Goal: Navigation & Orientation: Find specific page/section

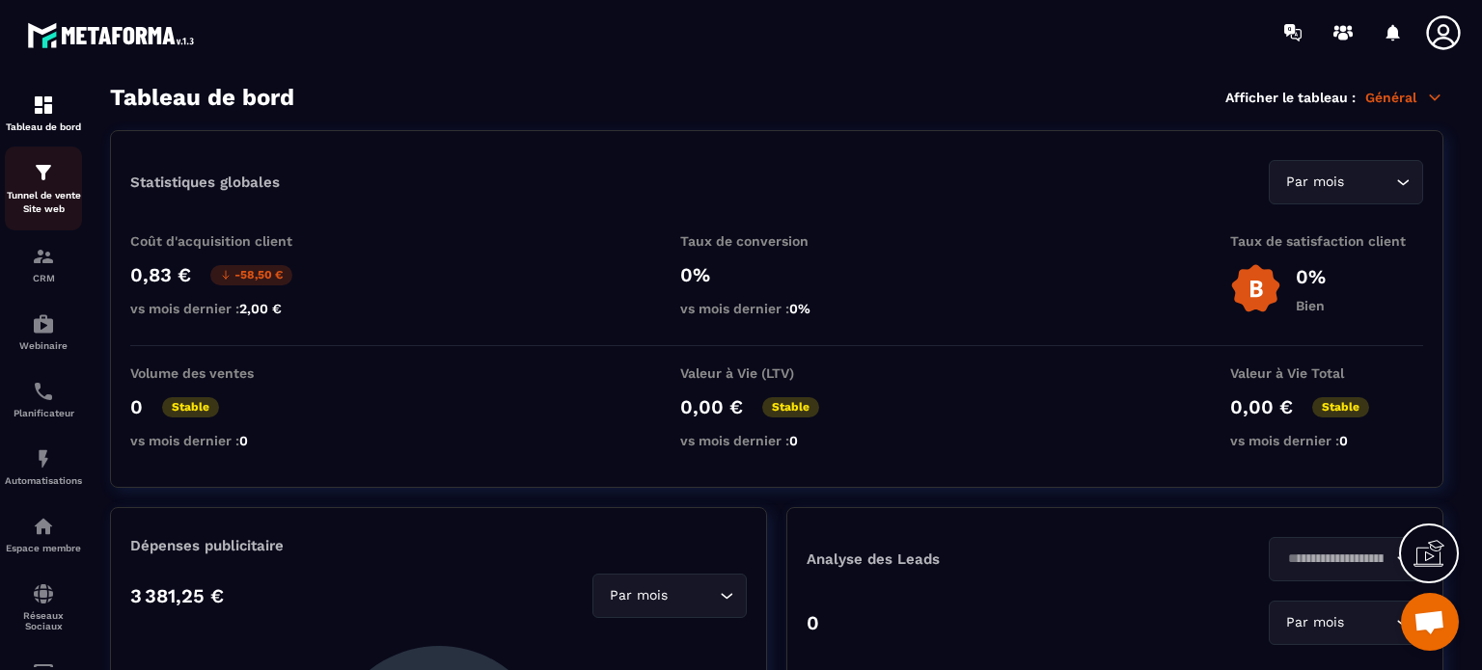
click at [69, 207] on p "Tunnel de vente Site web" at bounding box center [43, 202] width 77 height 27
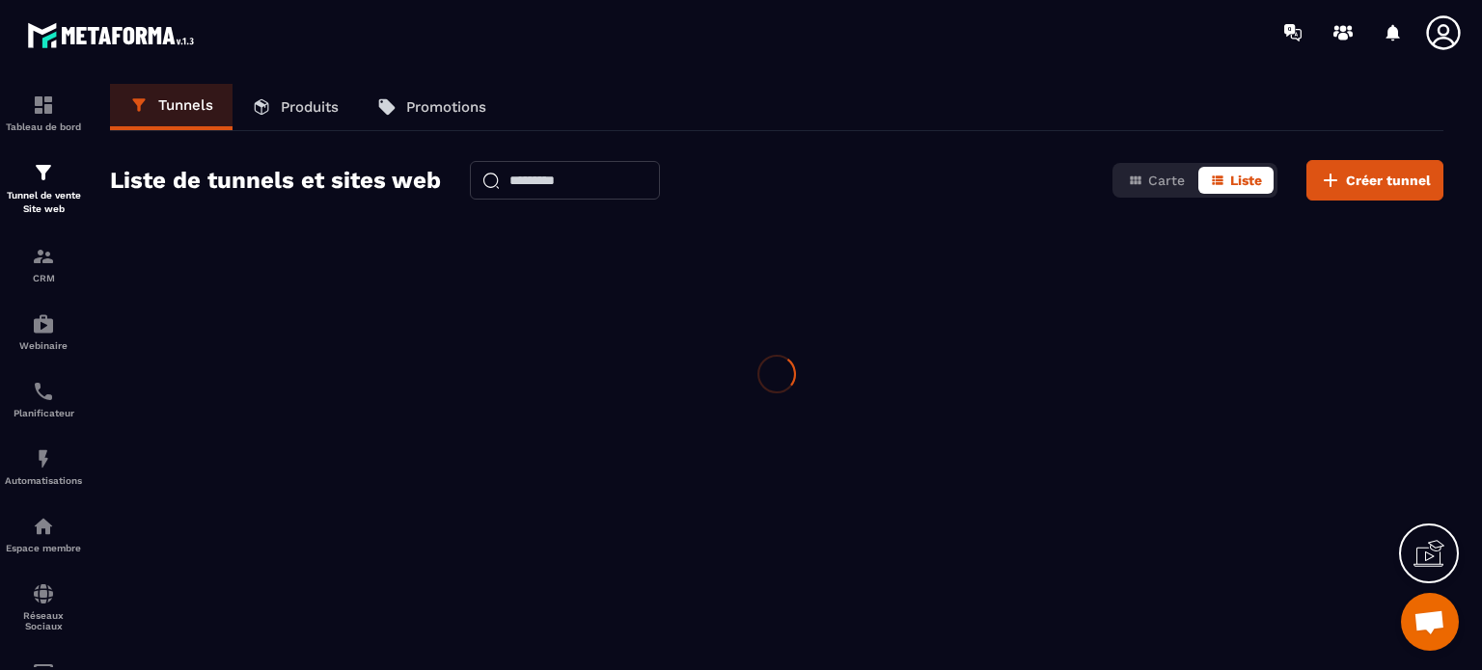
click at [69, 207] on p "Tunnel de vente Site web" at bounding box center [43, 202] width 77 height 27
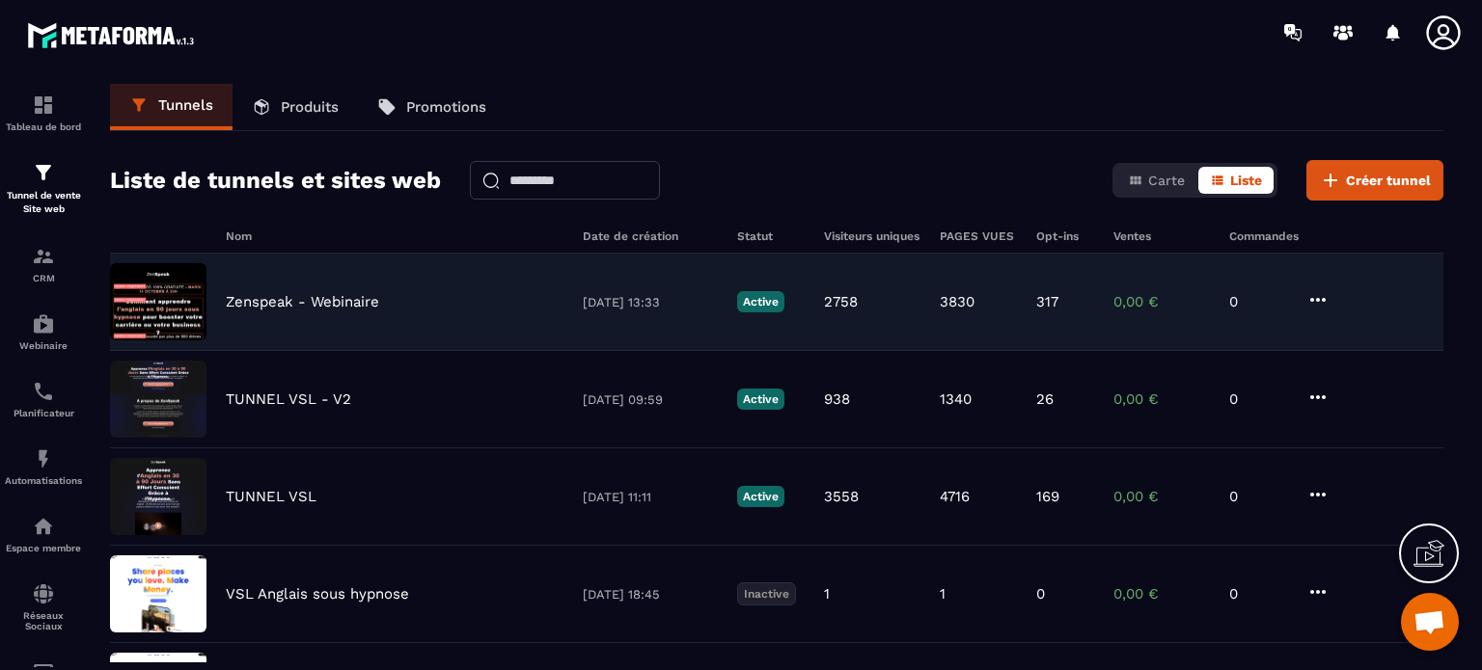
click at [350, 302] on p "Zenspeak - Webinaire" at bounding box center [302, 301] width 153 height 17
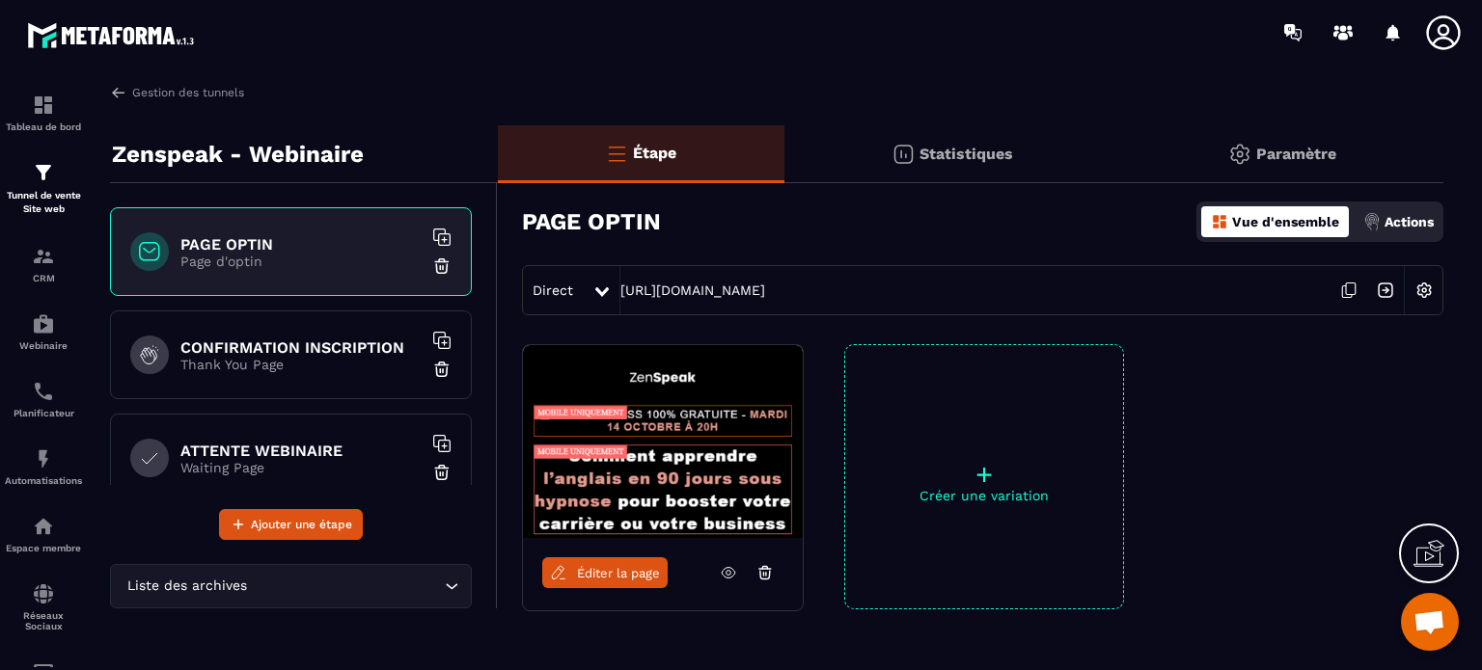
click at [922, 151] on p "Statistiques" at bounding box center [966, 154] width 94 height 18
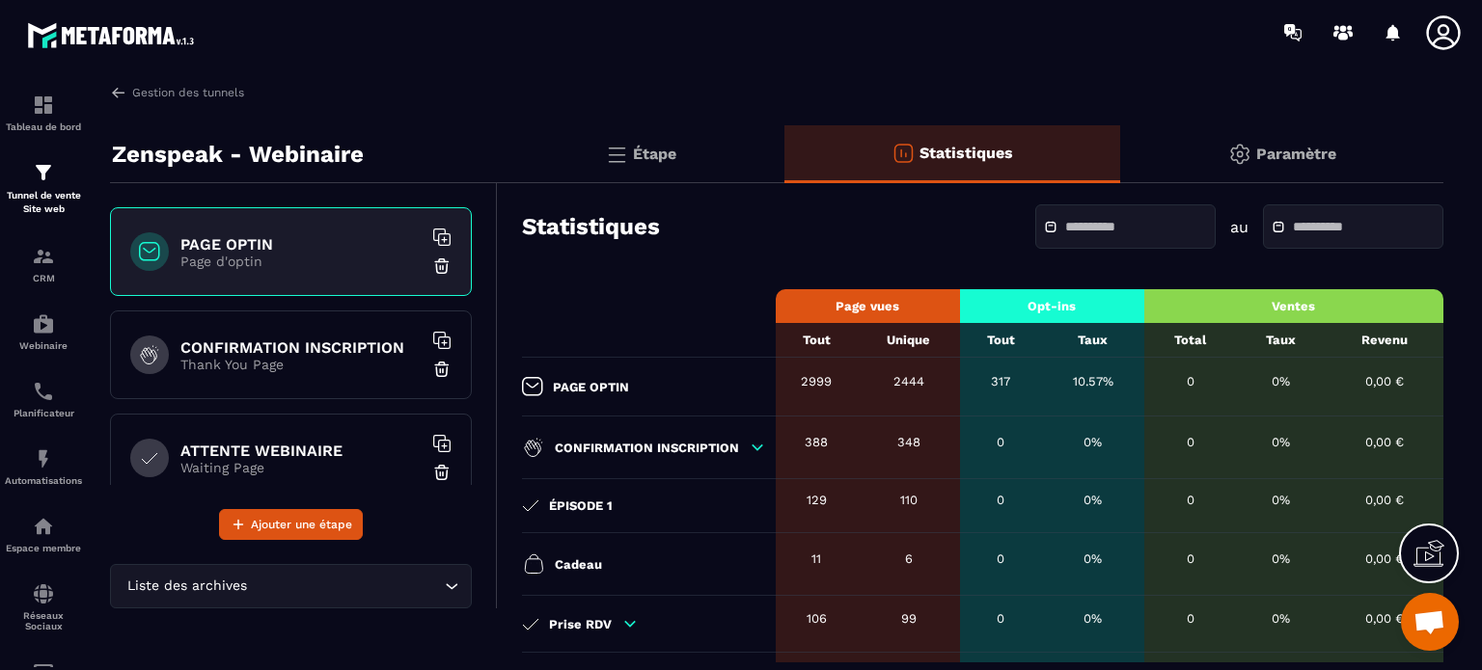
click at [1065, 232] on input "text" at bounding box center [1132, 227] width 135 height 14
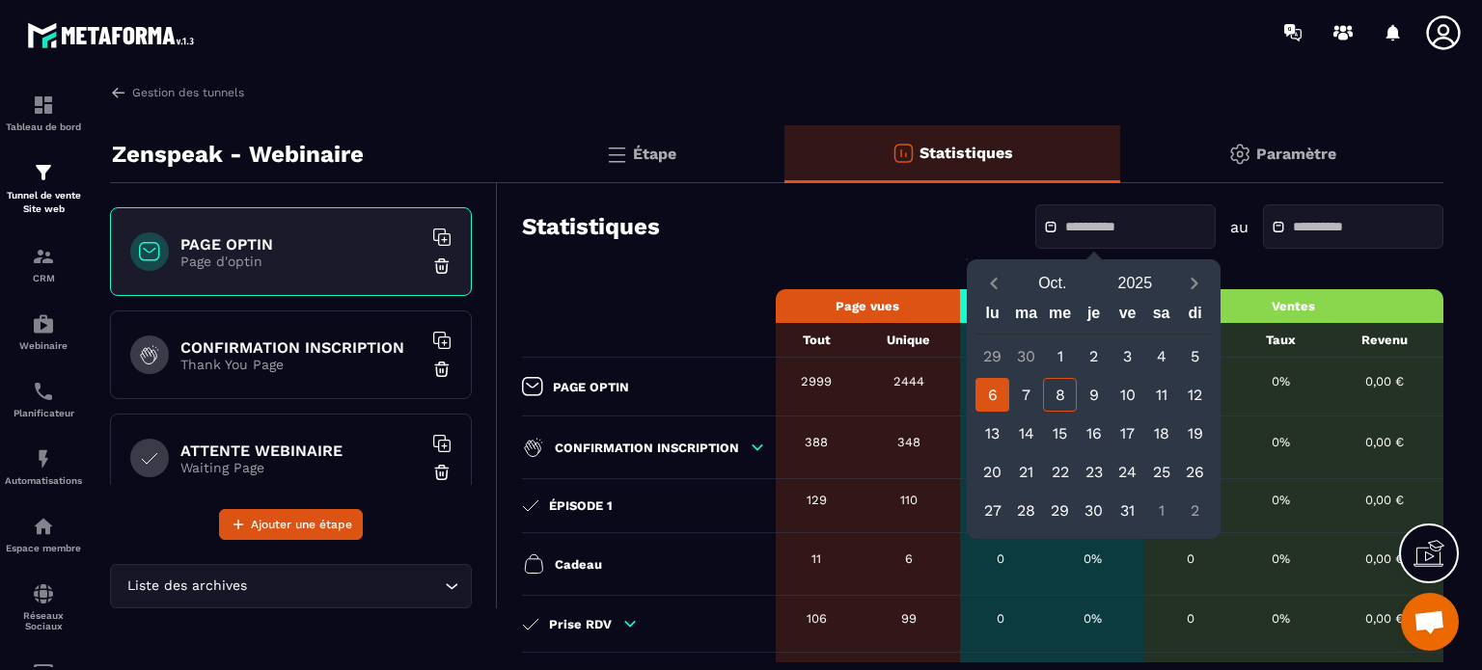
click at [984, 398] on div "6" at bounding box center [992, 395] width 34 height 34
type input "**********"
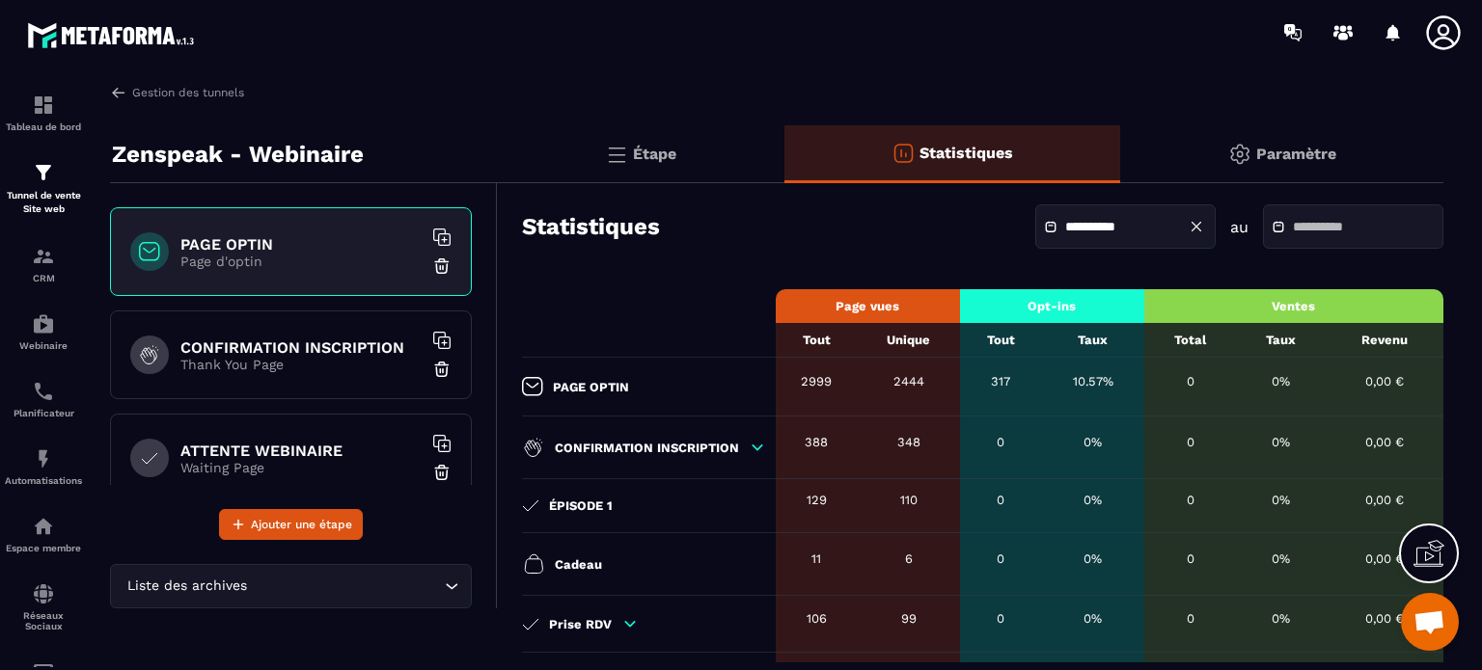
click at [1272, 219] on div at bounding box center [1353, 227] width 180 height 44
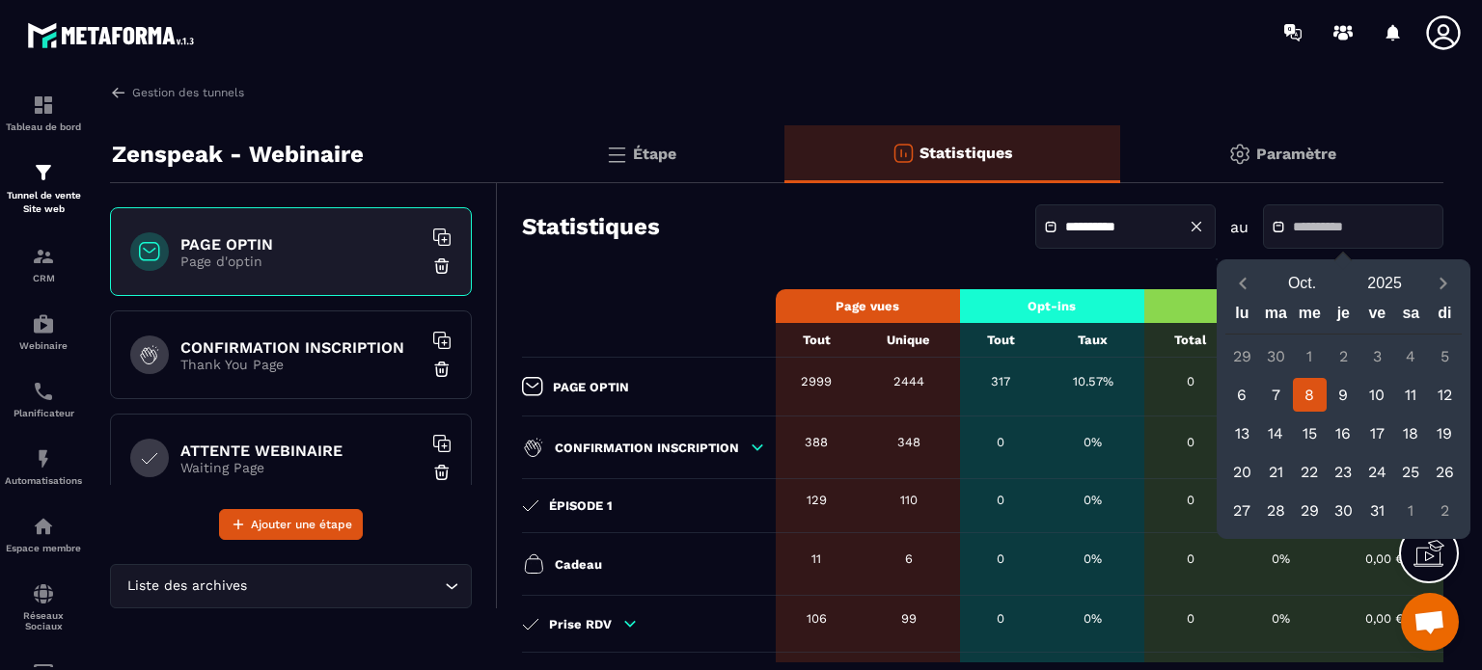
click at [1311, 387] on div "8" at bounding box center [1310, 395] width 34 height 34
type input "**********"
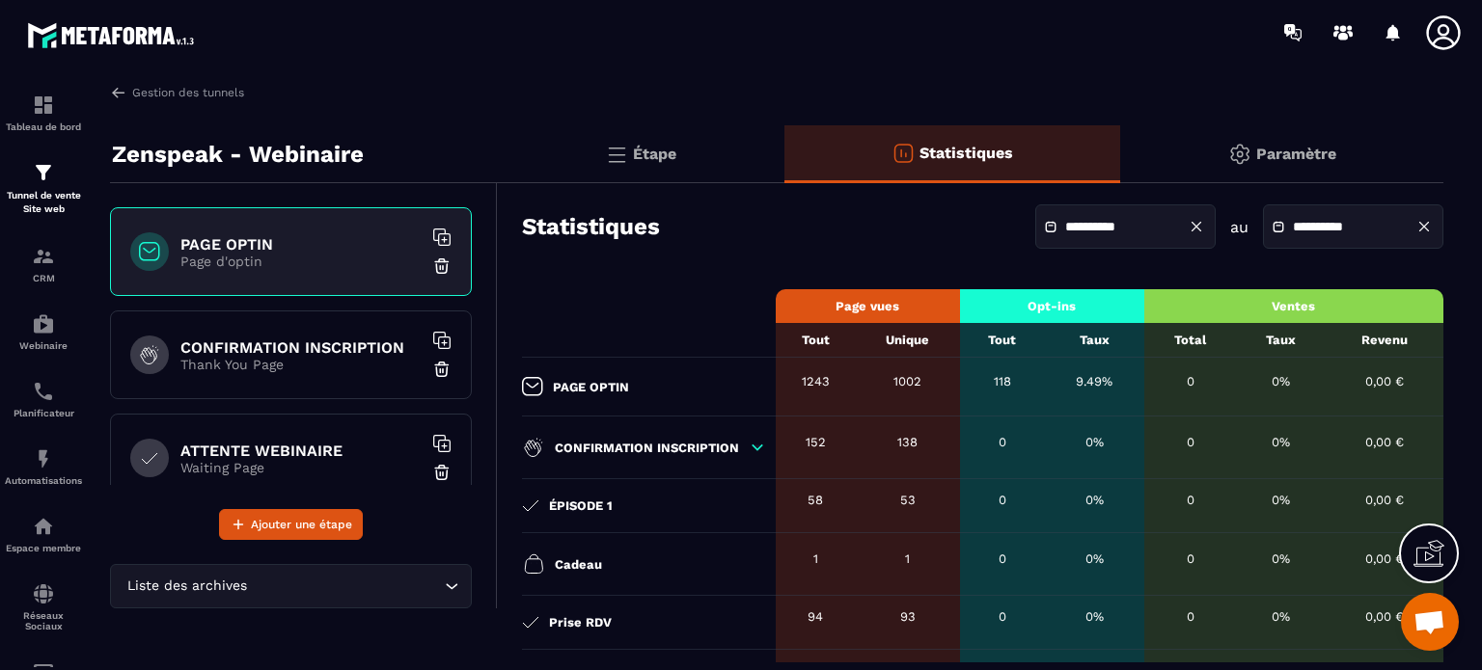
click at [928, 238] on div "**********" at bounding box center [982, 227] width 921 height 68
click at [655, 151] on p "Étape" at bounding box center [654, 154] width 43 height 18
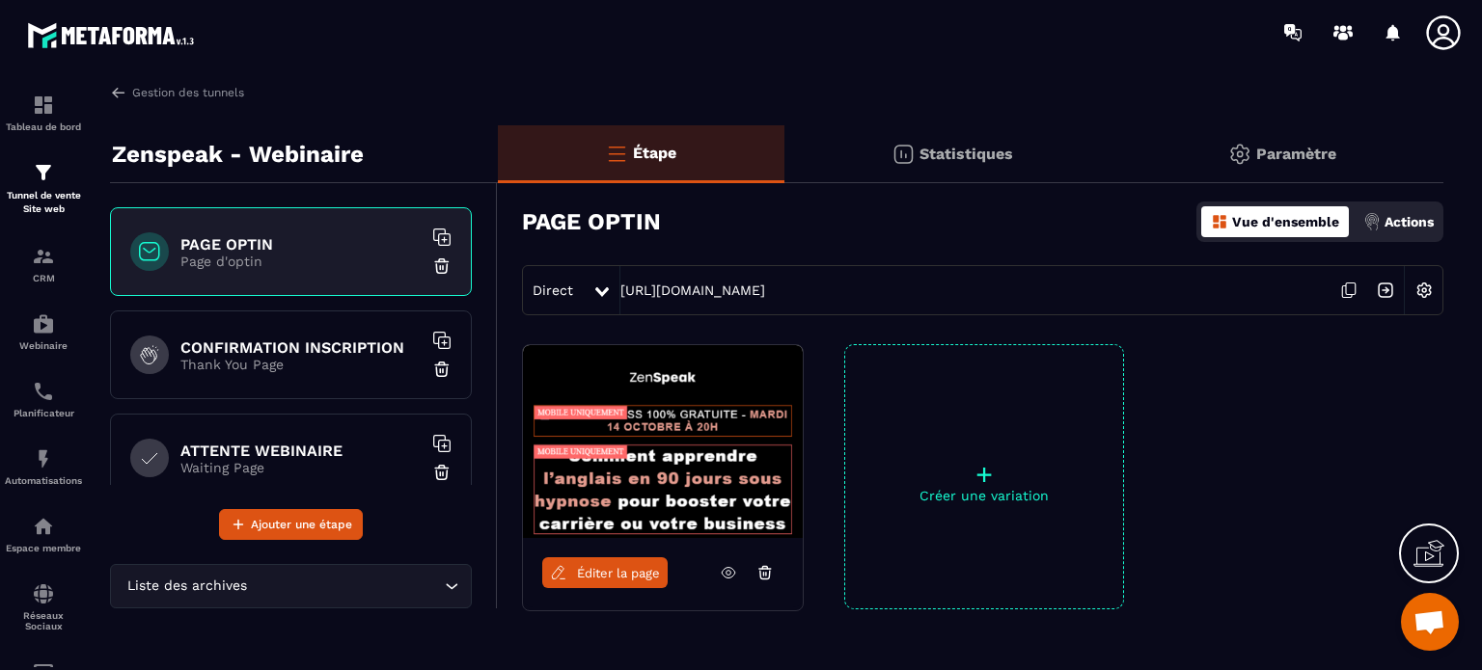
click at [216, 101] on div "Gestion des tunnels Zenspeak - Webinaire PAGE OPTIN Page d'optin CONFIRMATION I…" at bounding box center [777, 373] width 1372 height 579
click at [216, 94] on link "Gestion des tunnels" at bounding box center [177, 92] width 134 height 17
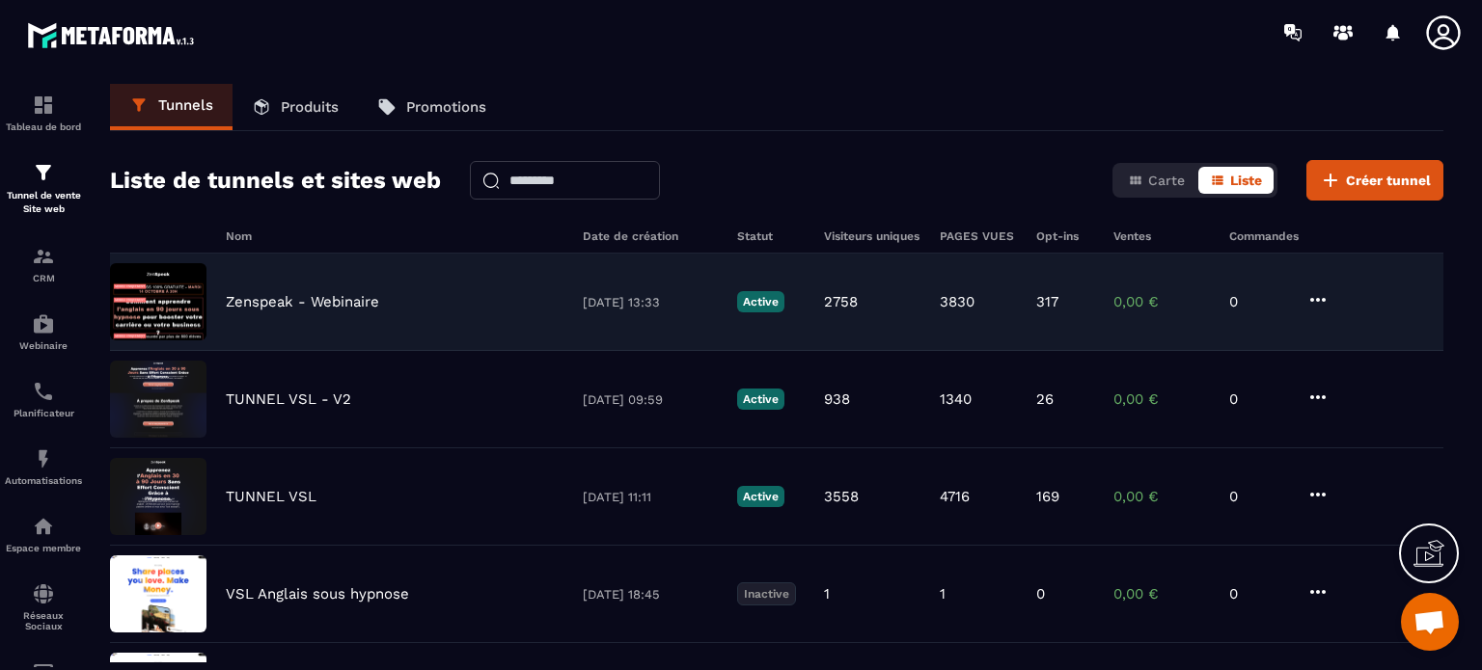
click at [317, 299] on p "Zenspeak - Webinaire" at bounding box center [302, 301] width 153 height 17
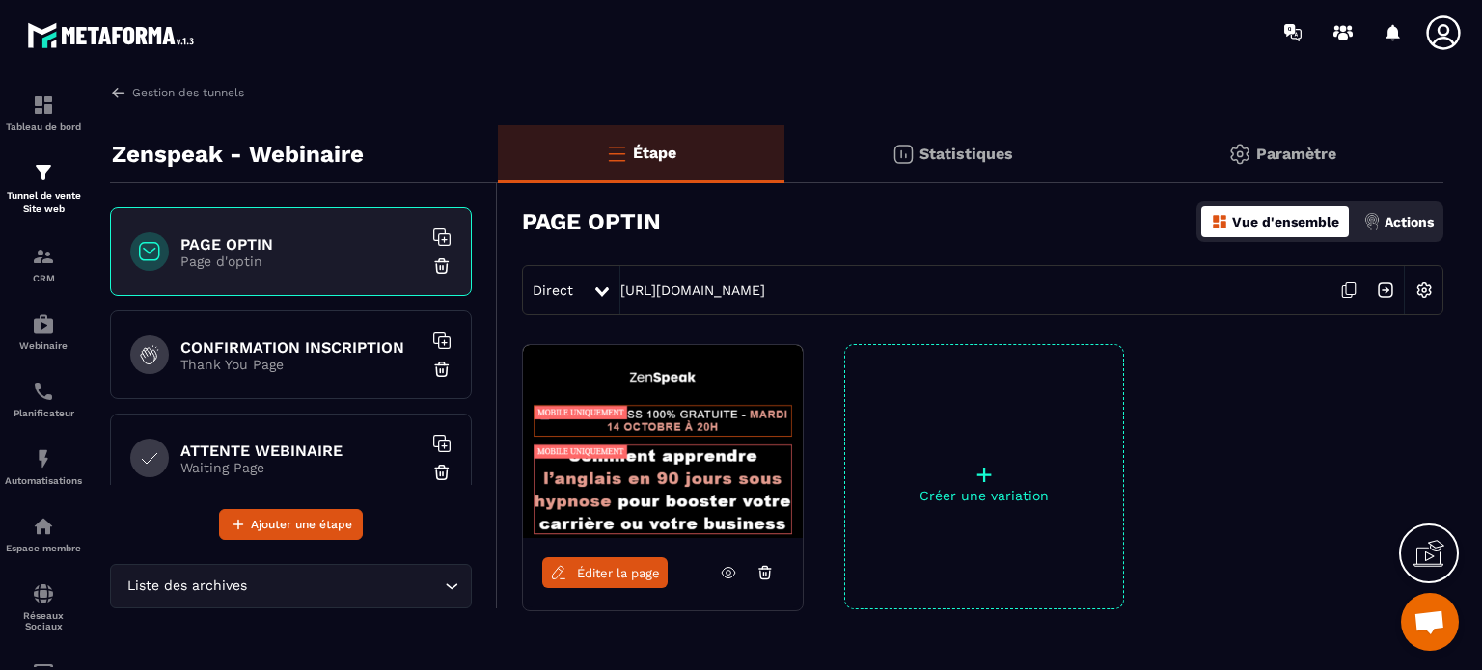
click at [934, 145] on p "Statistiques" at bounding box center [966, 154] width 94 height 18
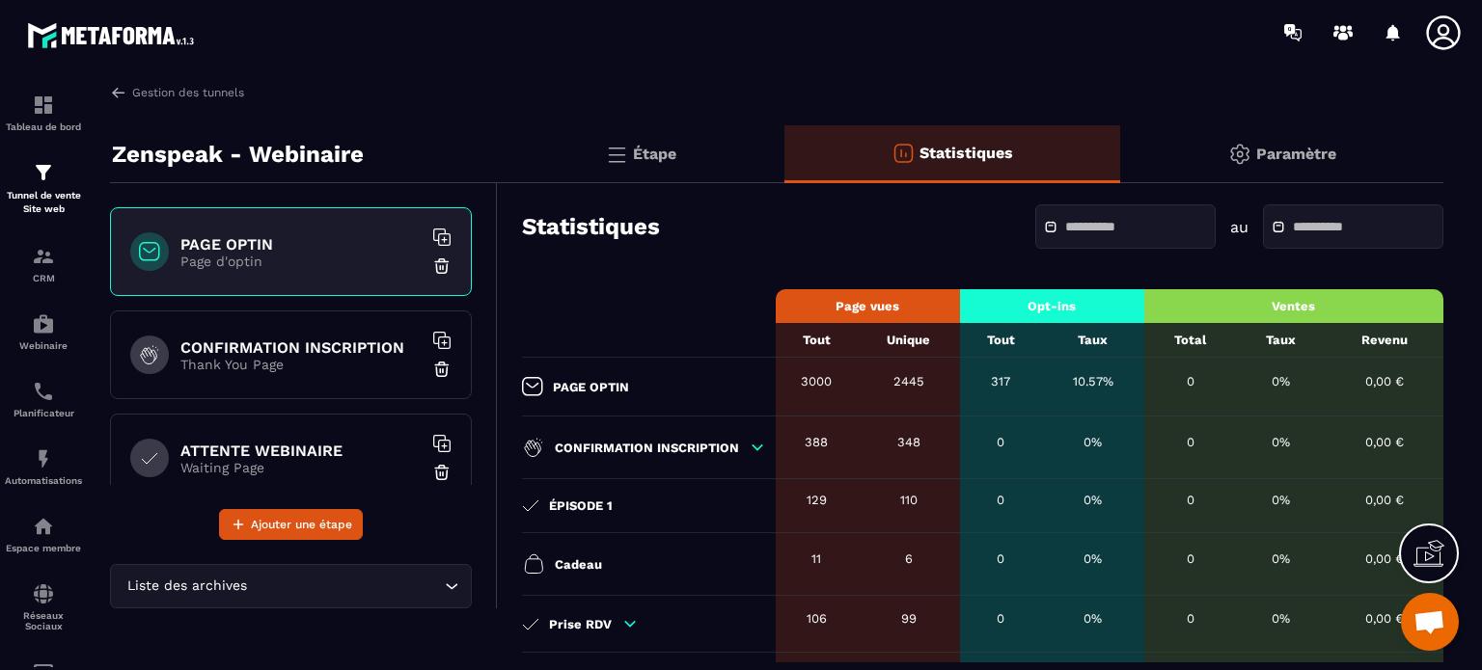
click at [663, 155] on p "Étape" at bounding box center [654, 154] width 43 height 18
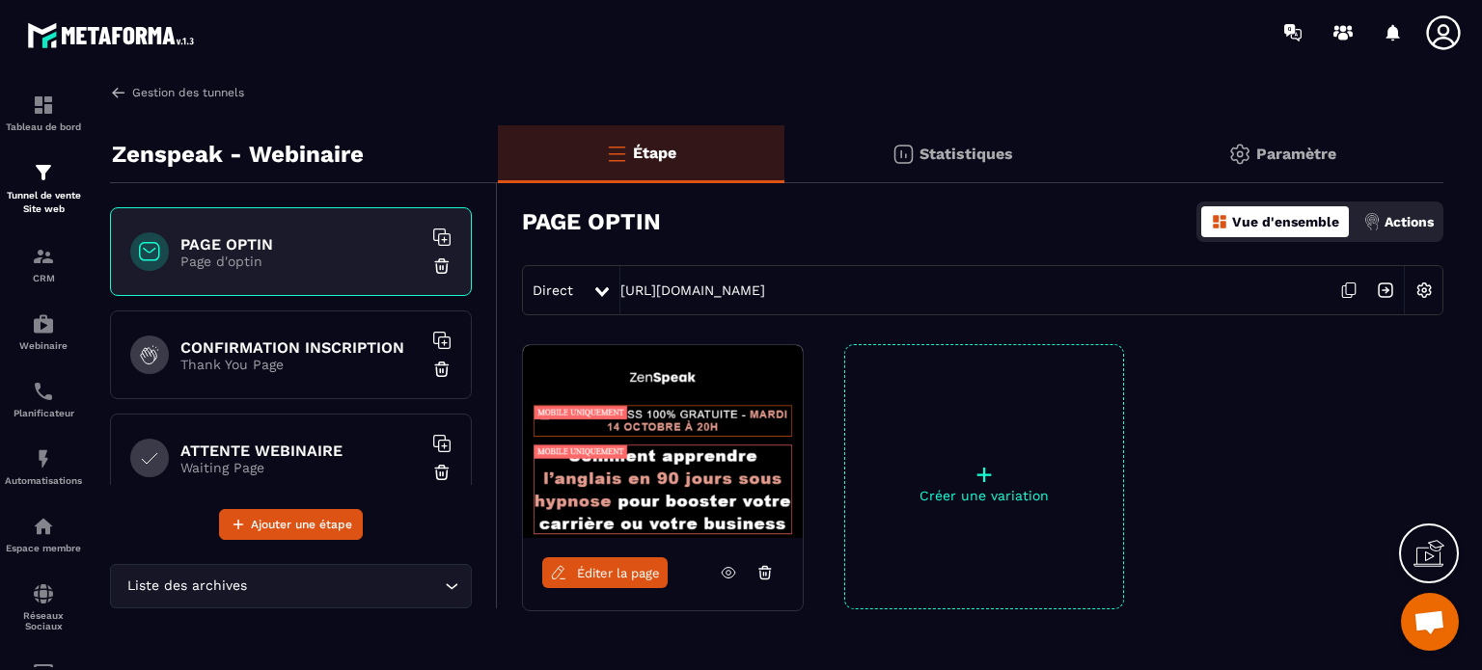
click at [216, 92] on link "Gestion des tunnels" at bounding box center [177, 92] width 134 height 17
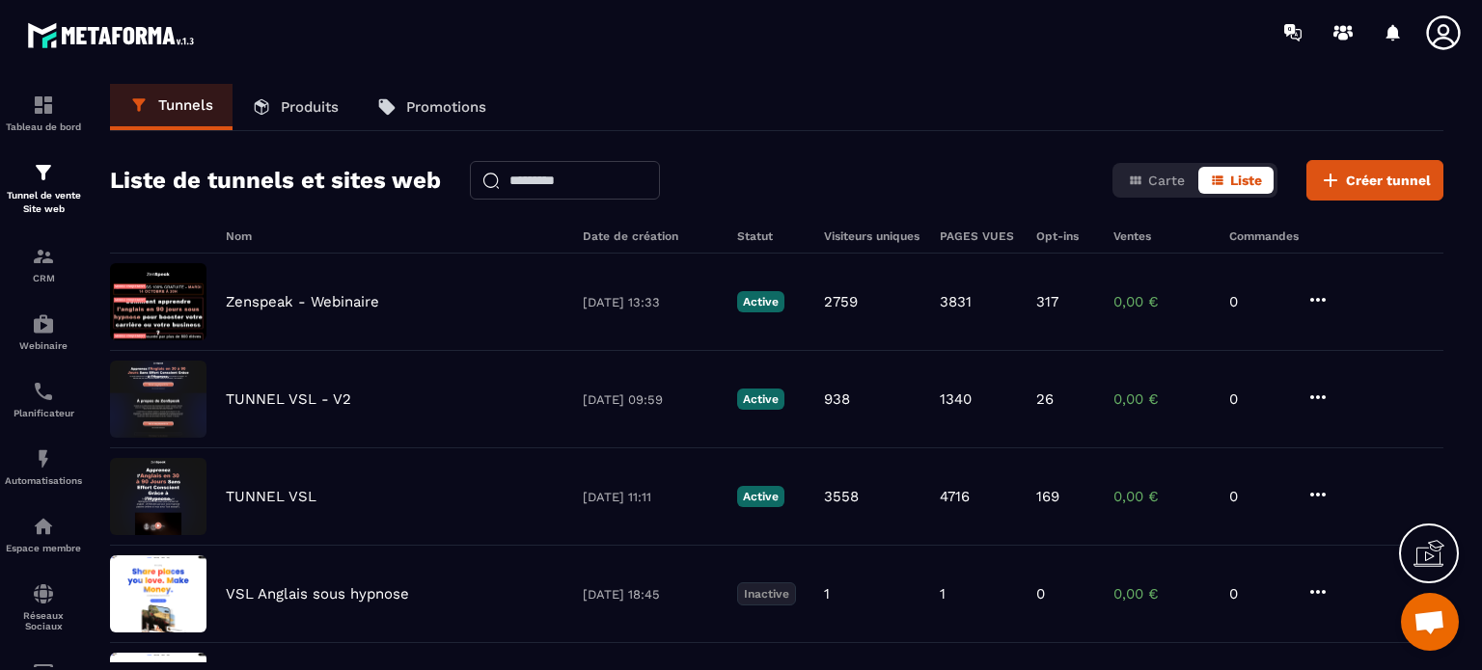
click at [311, 99] on p "Produits" at bounding box center [310, 106] width 58 height 17
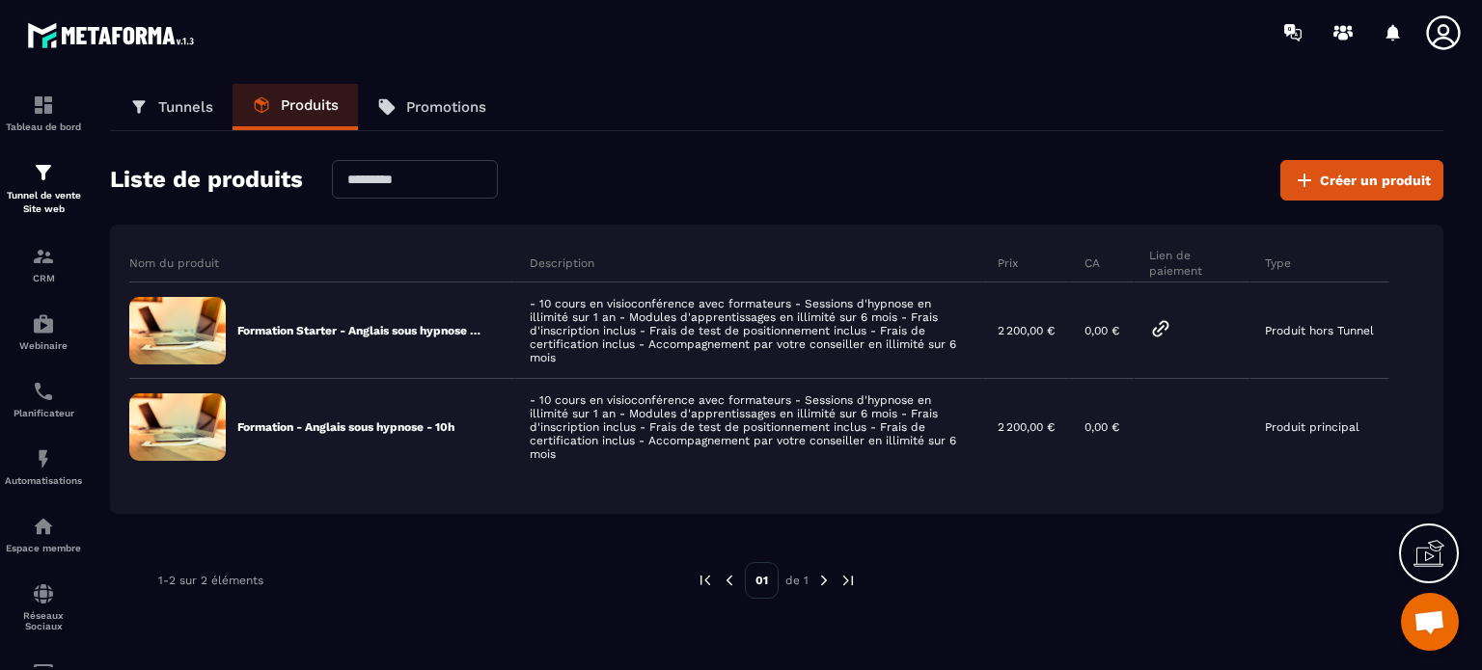
click at [193, 101] on p "Tunnels" at bounding box center [185, 106] width 55 height 17
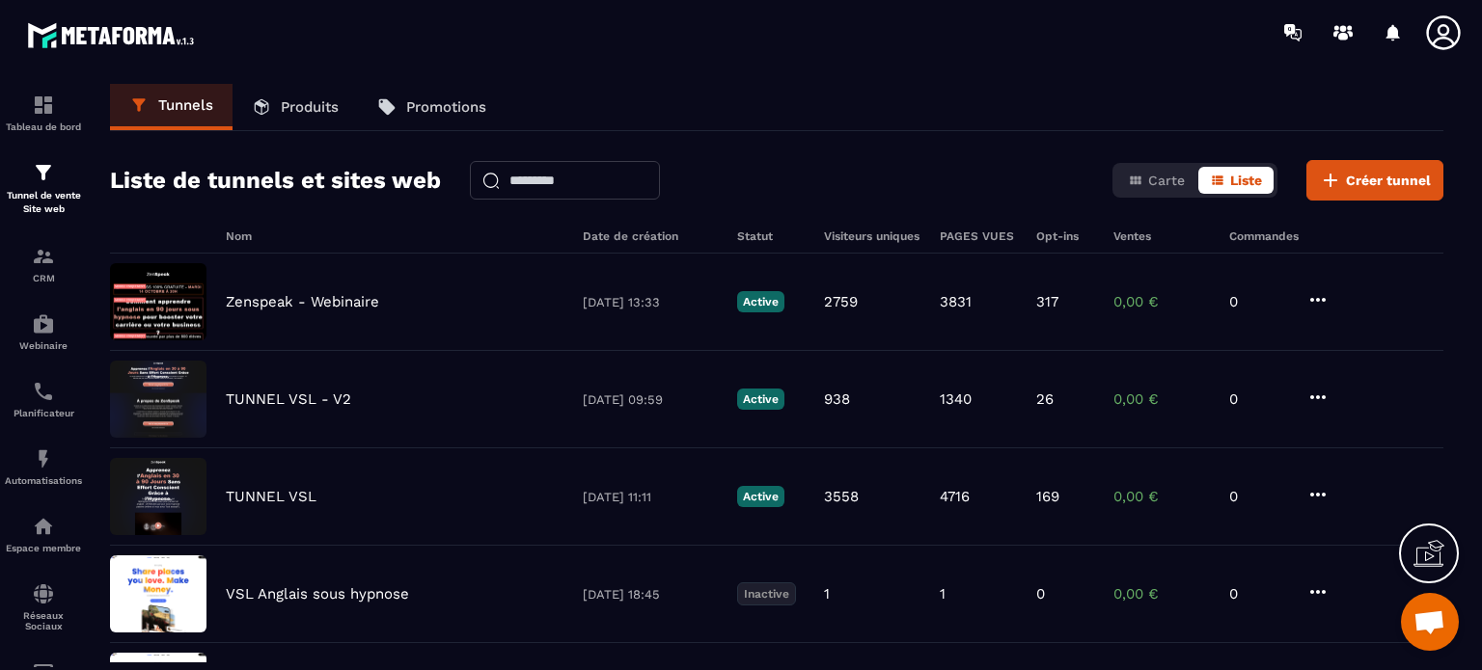
click at [430, 103] on p "Promotions" at bounding box center [446, 106] width 80 height 17
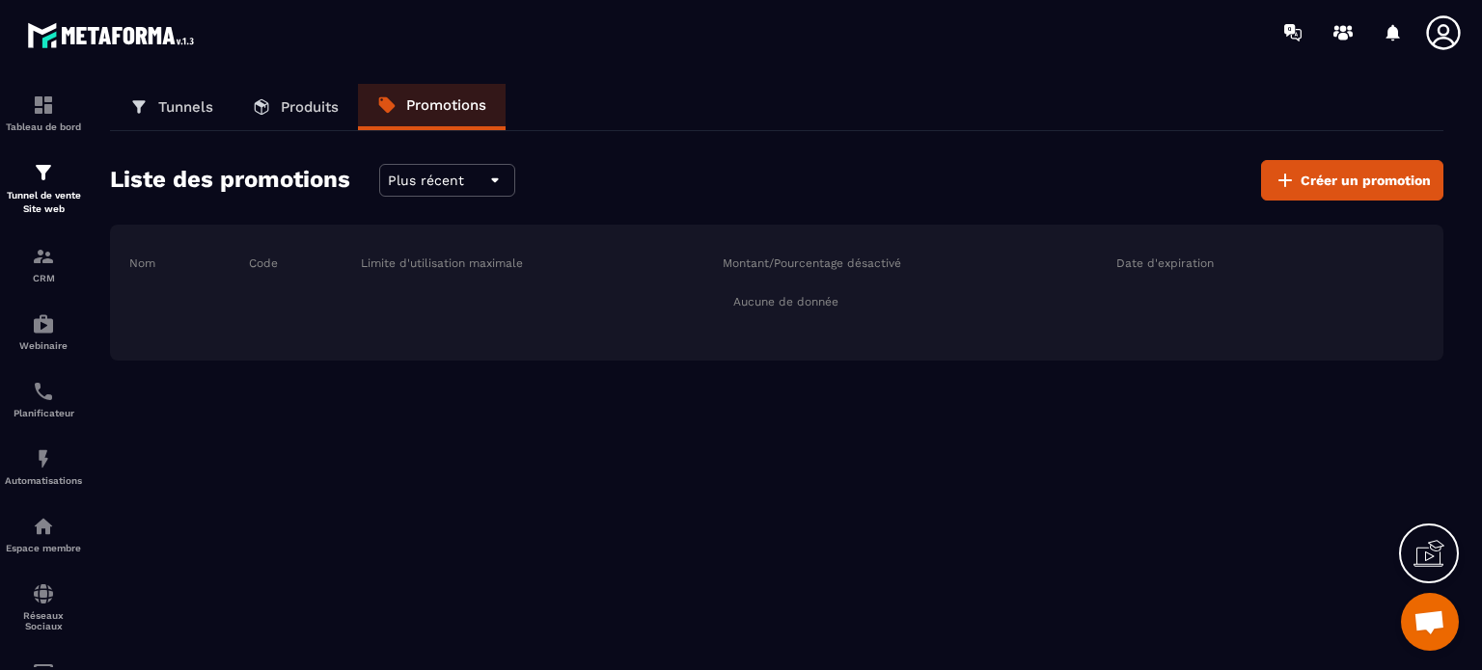
click at [309, 104] on p "Produits" at bounding box center [310, 106] width 58 height 17
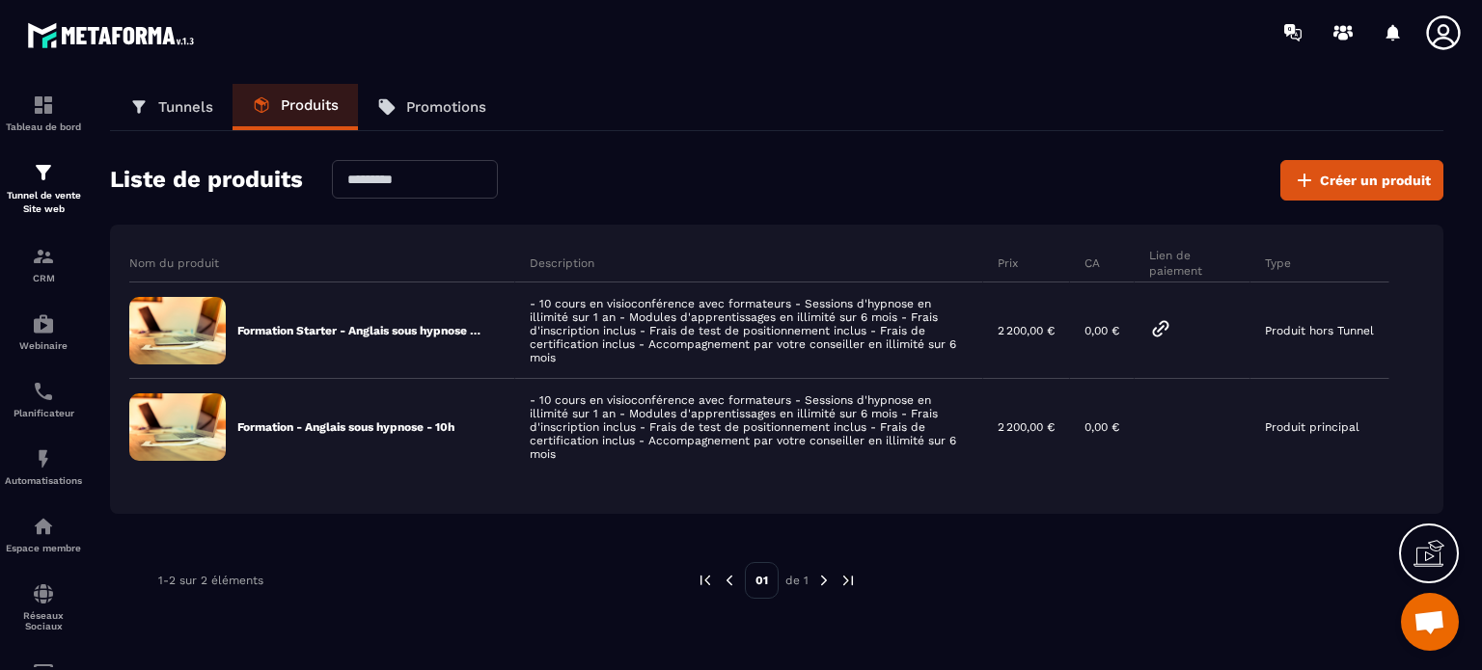
click at [170, 111] on p "Tunnels" at bounding box center [185, 106] width 55 height 17
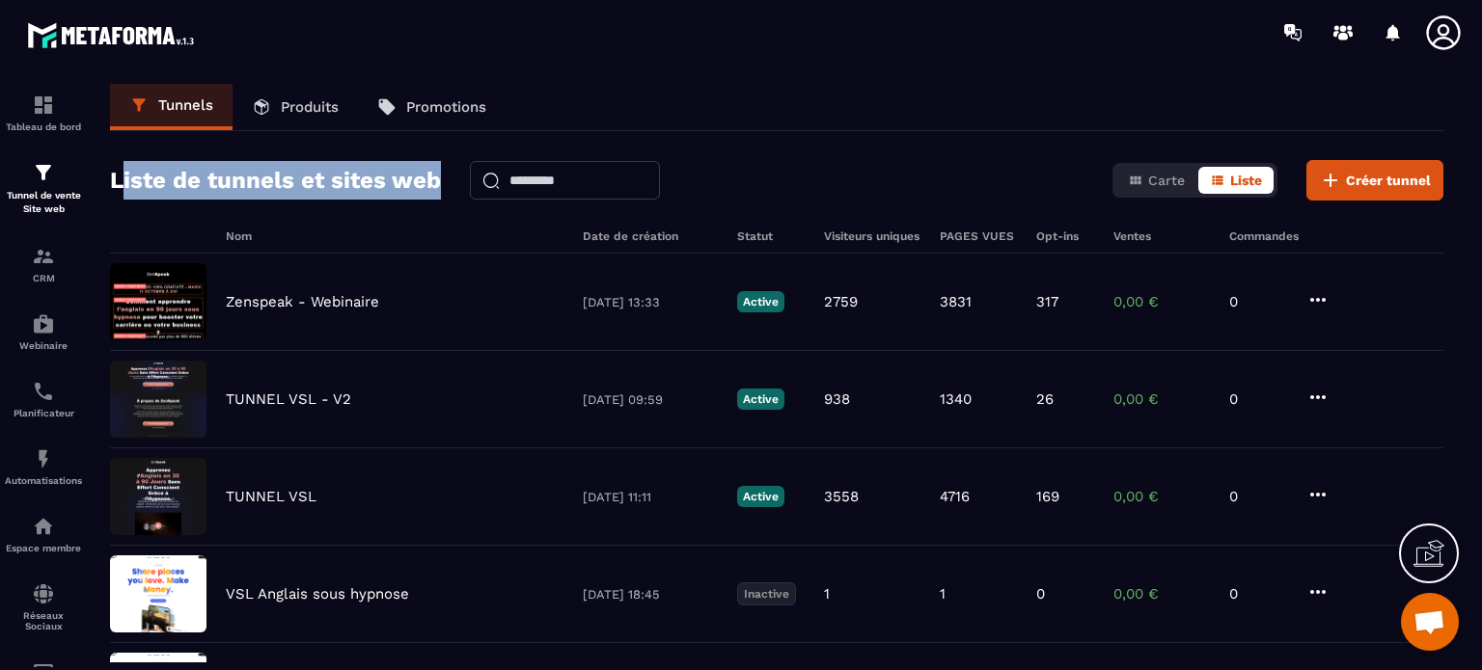
drag, startPoint x: 440, startPoint y: 181, endPoint x: 120, endPoint y: 181, distance: 320.3
click at [120, 181] on div "Liste de tunnels et sites web Carte Liste Créer tunnel" at bounding box center [776, 180] width 1333 height 41
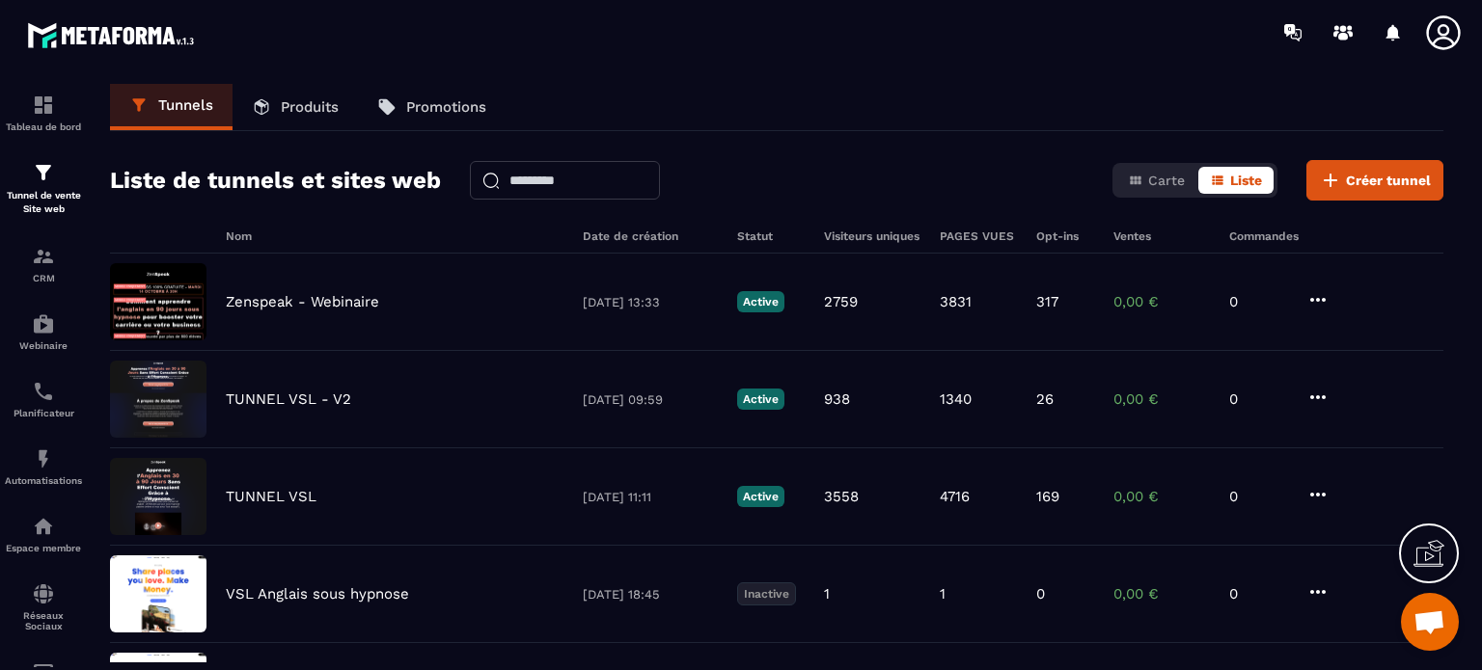
click at [110, 181] on h2 "Liste de tunnels et sites web" at bounding box center [275, 180] width 331 height 39
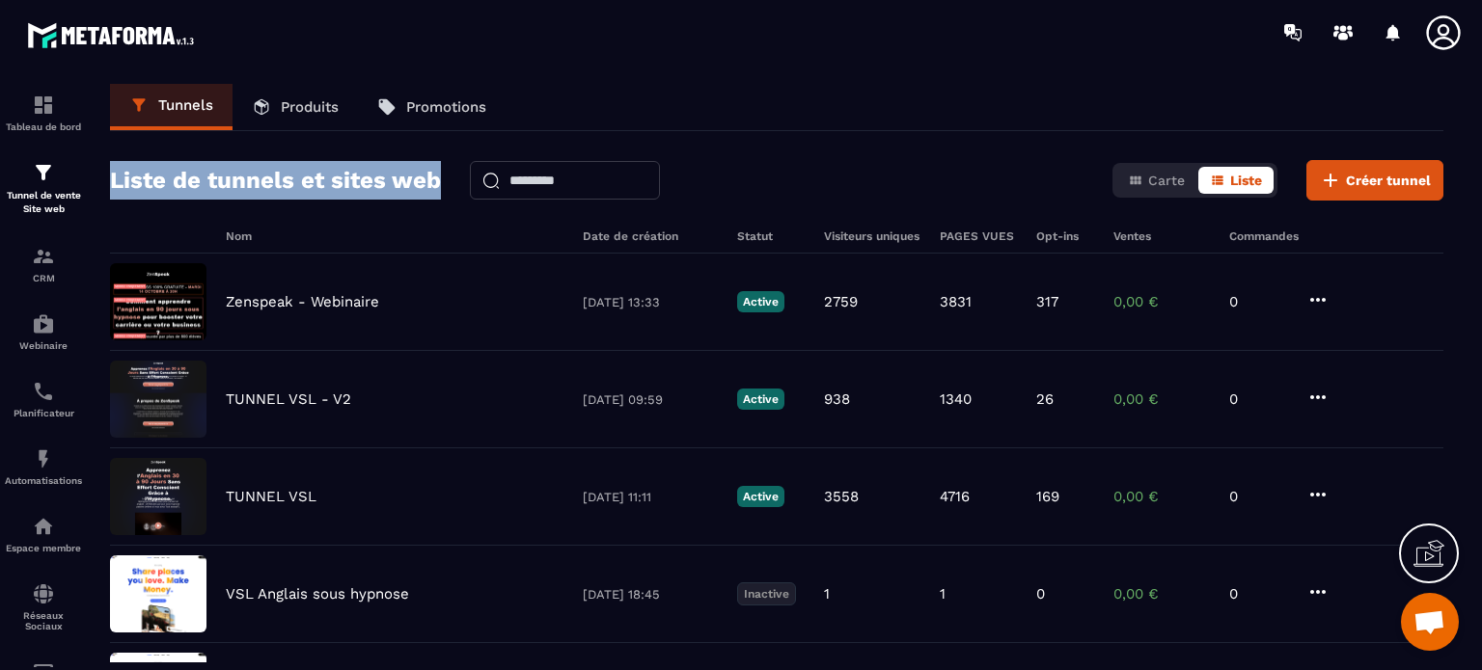
drag, startPoint x: 110, startPoint y: 181, endPoint x: 435, endPoint y: 181, distance: 325.1
click at [435, 181] on h2 "Liste de tunnels et sites web" at bounding box center [275, 180] width 331 height 39
click at [347, 180] on h2 "Liste de tunnels et sites web" at bounding box center [275, 180] width 331 height 39
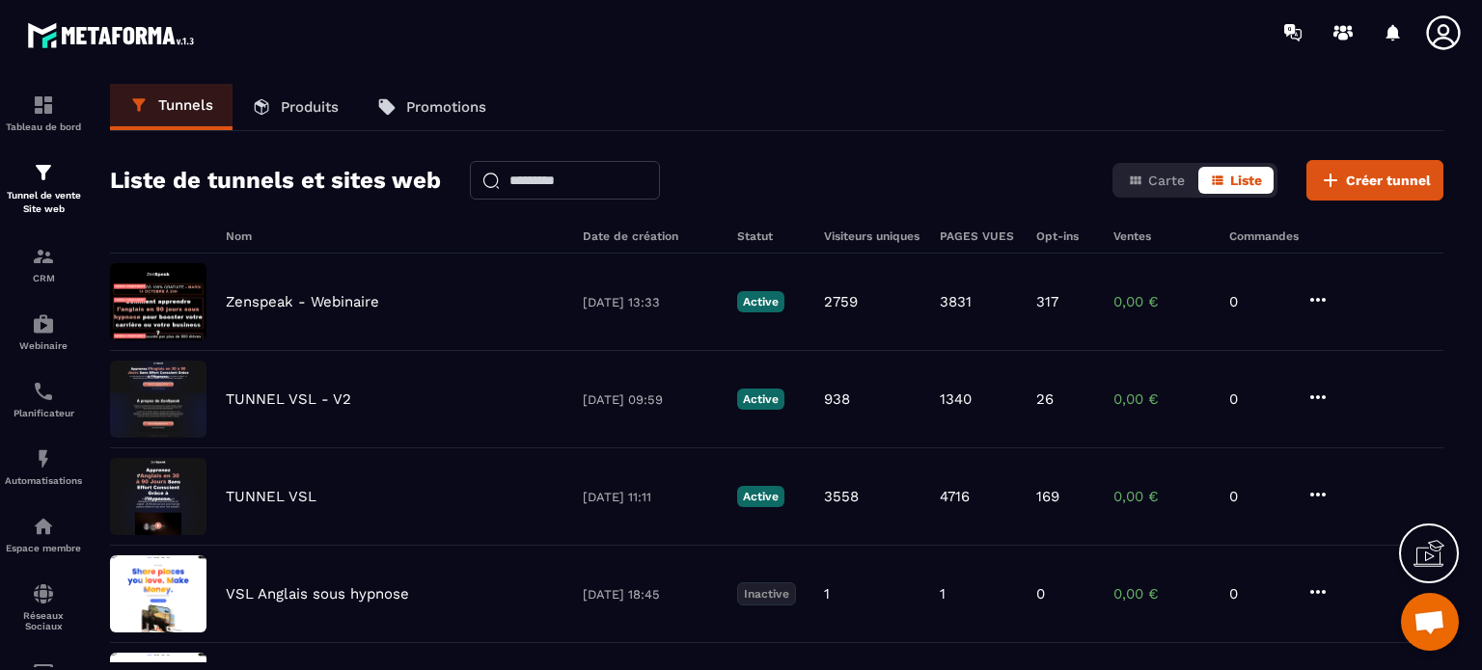
click at [1446, 23] on icon at bounding box center [1443, 33] width 39 height 39
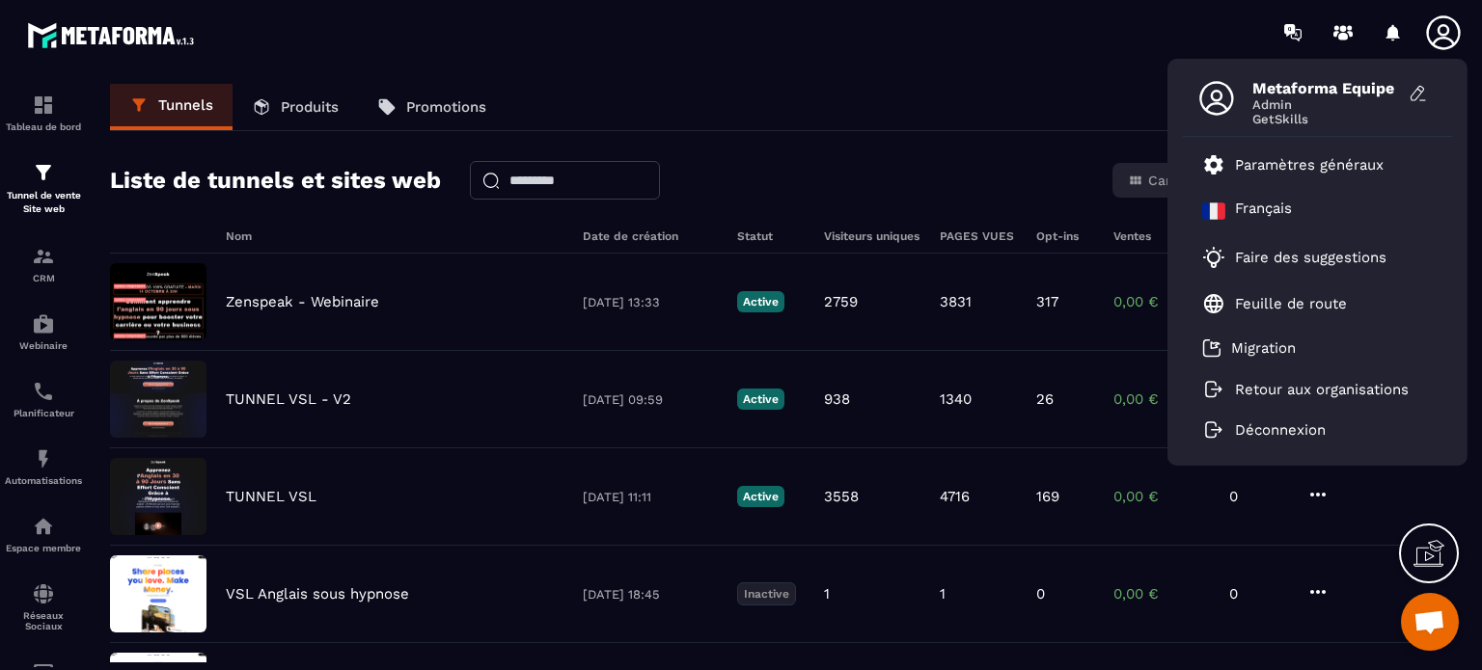
click at [987, 142] on div "Tunnels Produits Promotions Liste de tunnels et sites web Carte Liste Créer tun…" at bounding box center [777, 373] width 1372 height 579
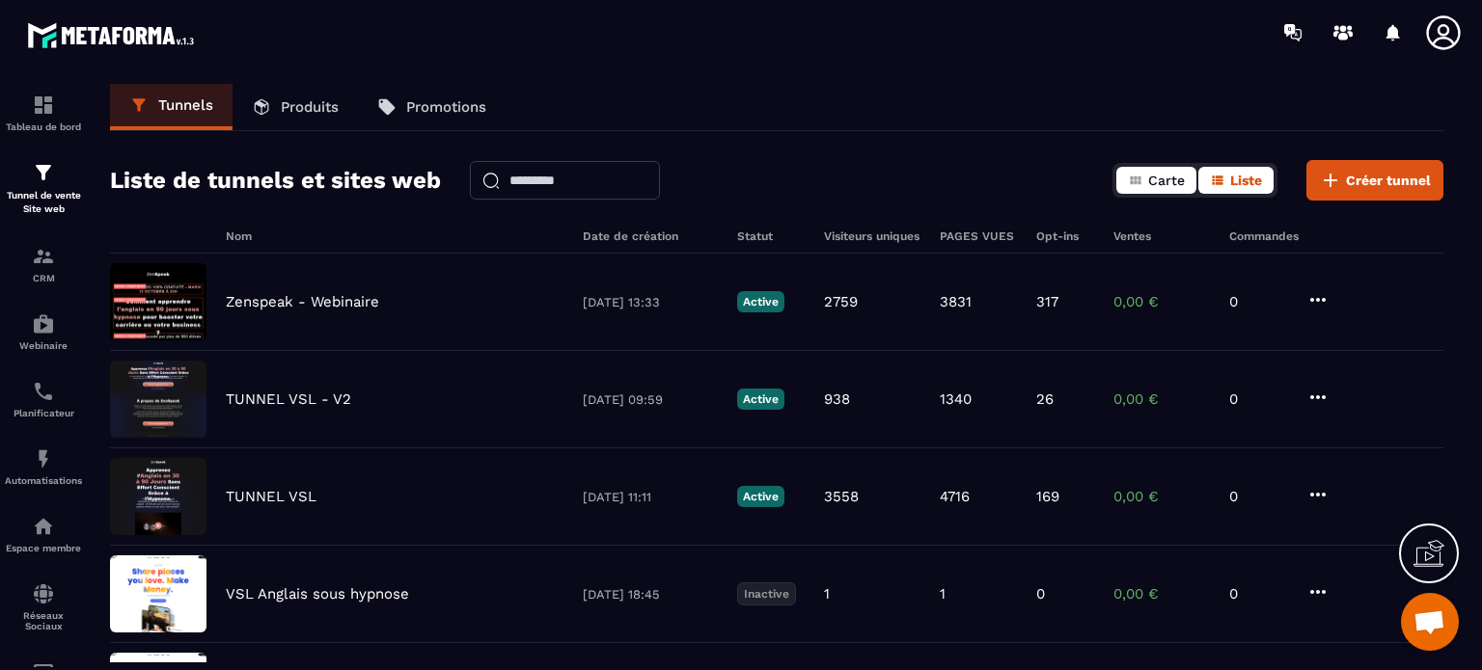
click at [1167, 183] on span "Carte" at bounding box center [1166, 180] width 37 height 15
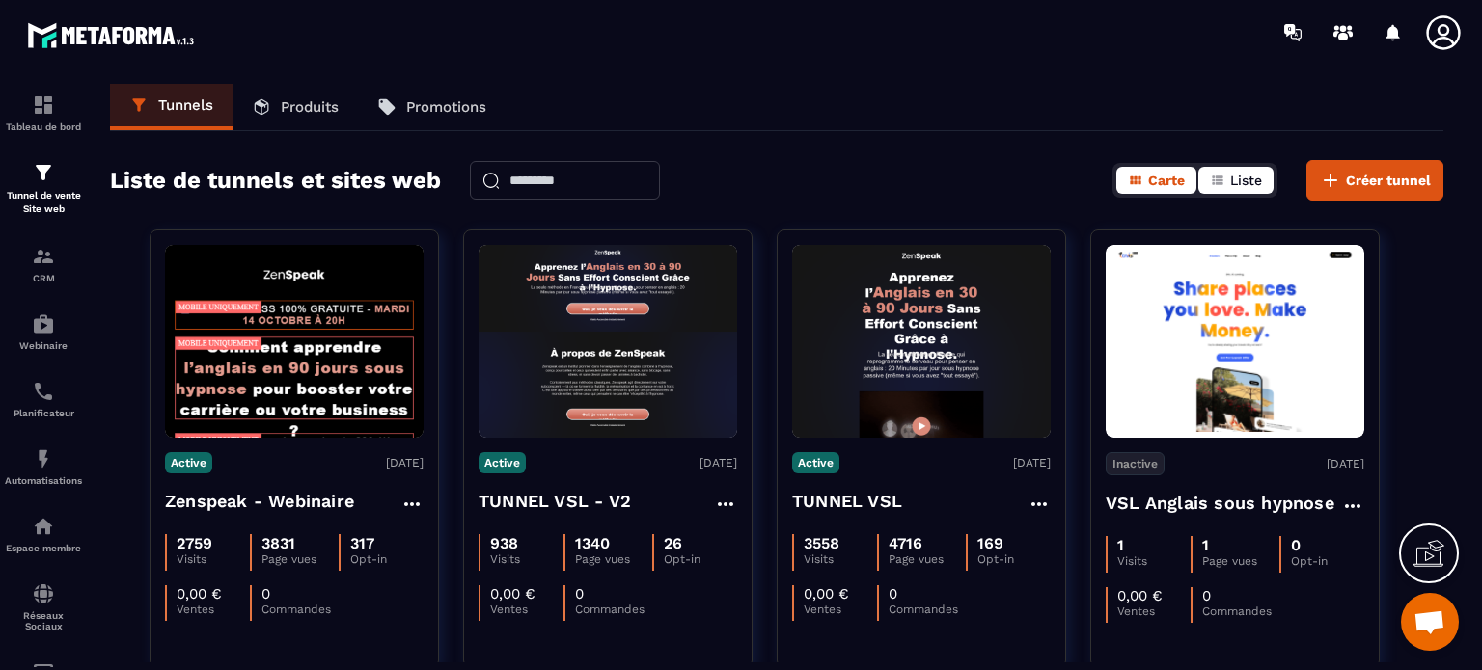
click at [1221, 179] on icon "button" at bounding box center [1217, 180] width 11 height 9
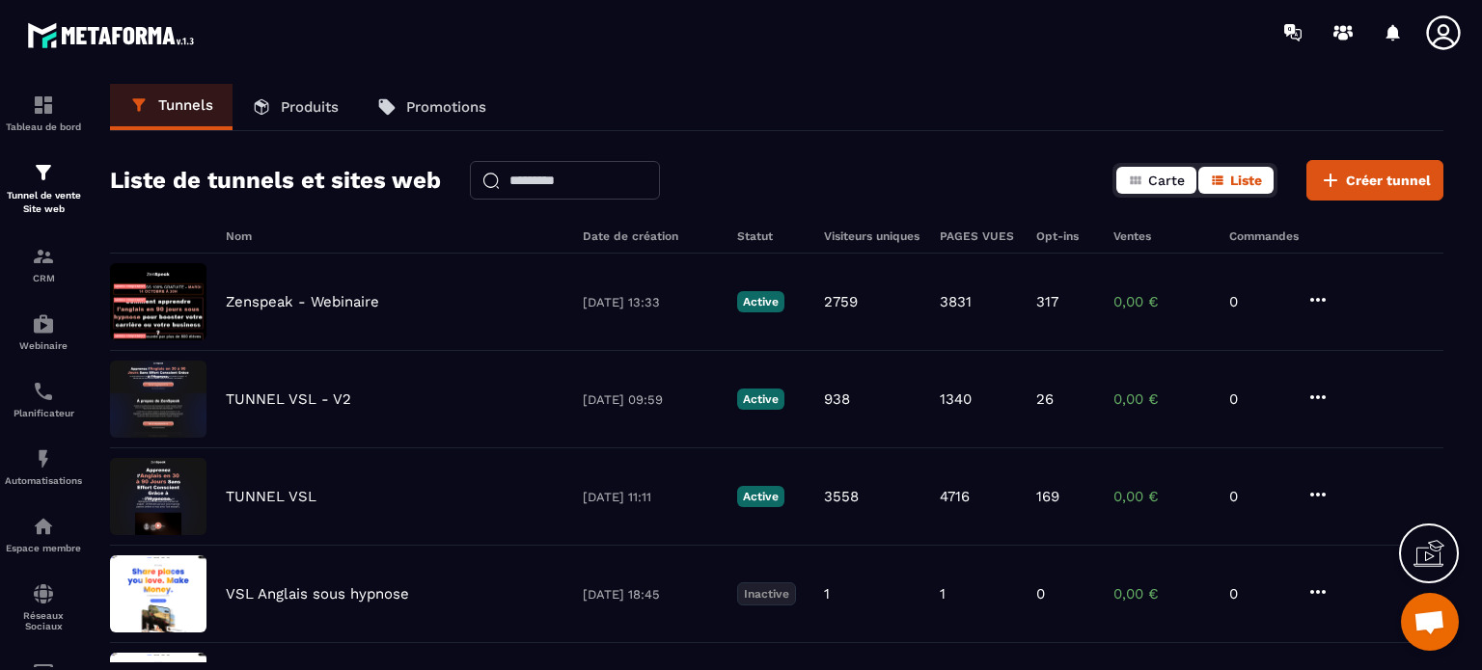
click at [1159, 176] on span "Carte" at bounding box center [1166, 180] width 37 height 15
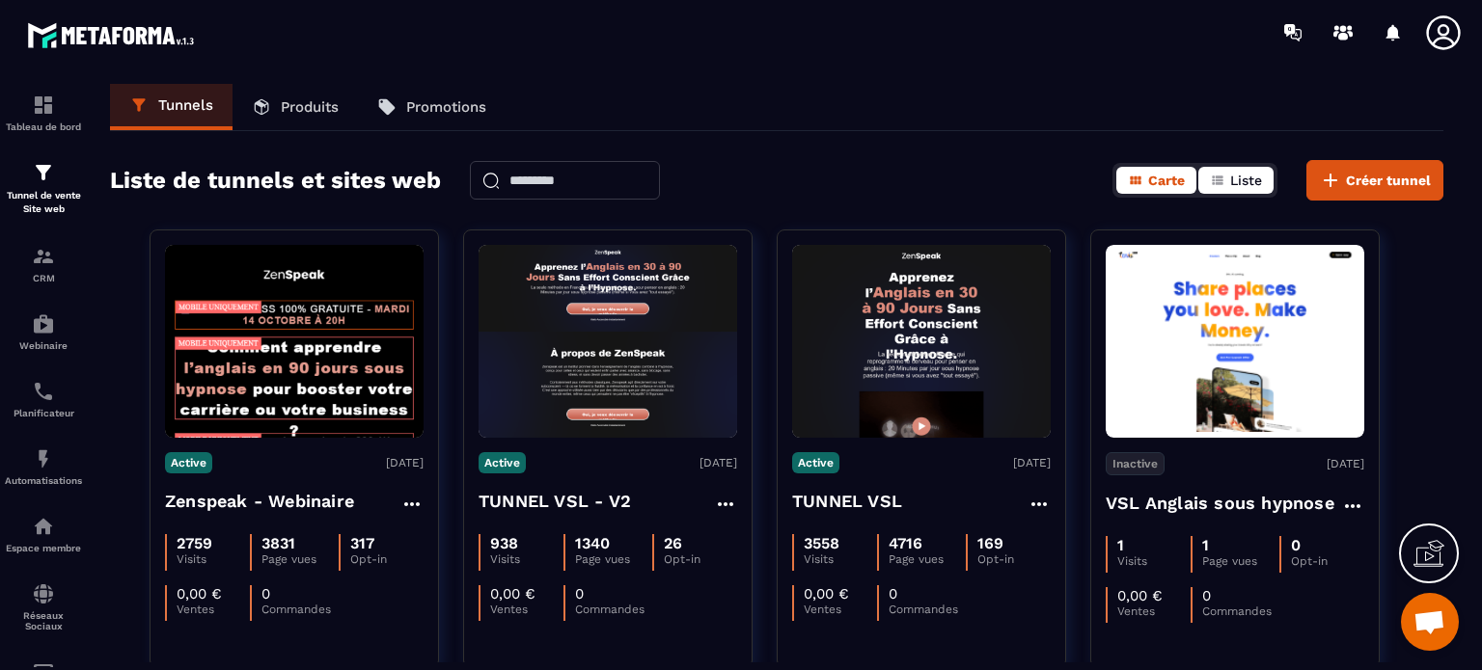
click at [1224, 175] on icon "button" at bounding box center [1217, 180] width 15 height 15
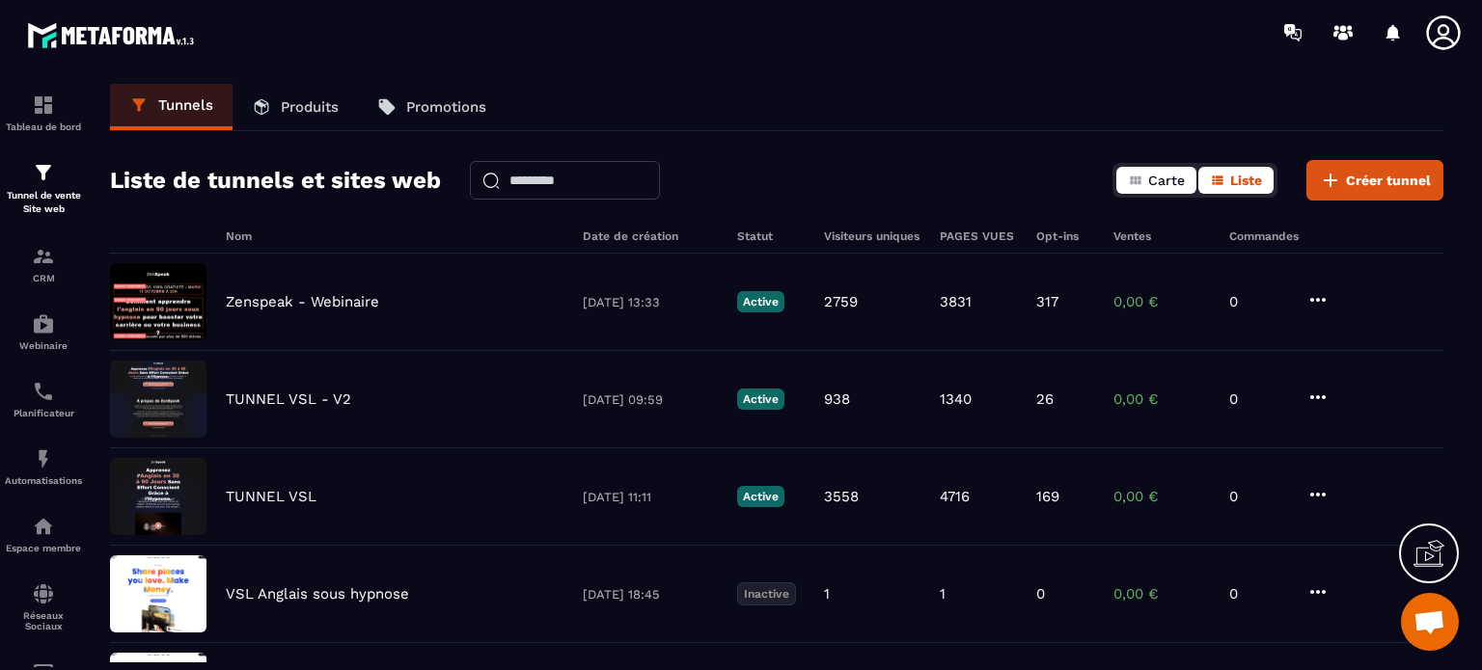
click at [1146, 180] on button "Carte" at bounding box center [1156, 180] width 80 height 27
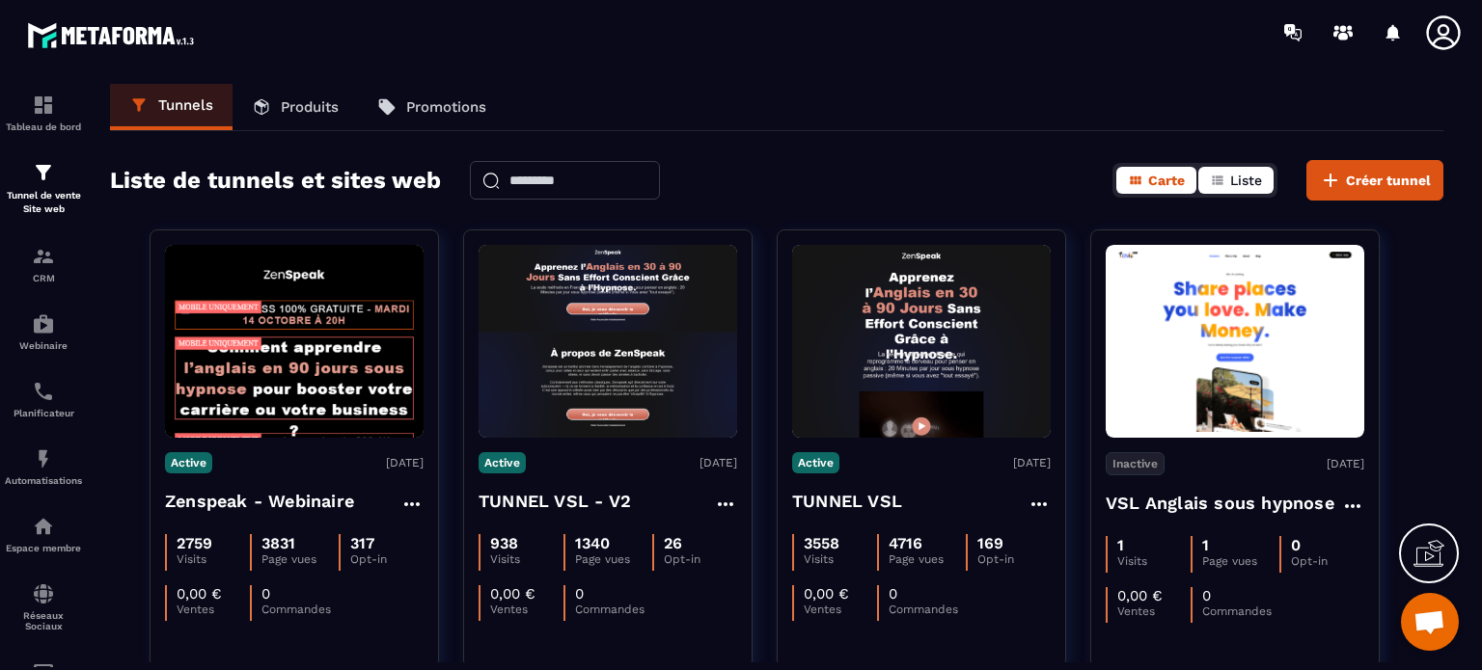
click at [1219, 180] on icon "button" at bounding box center [1217, 180] width 11 height 9
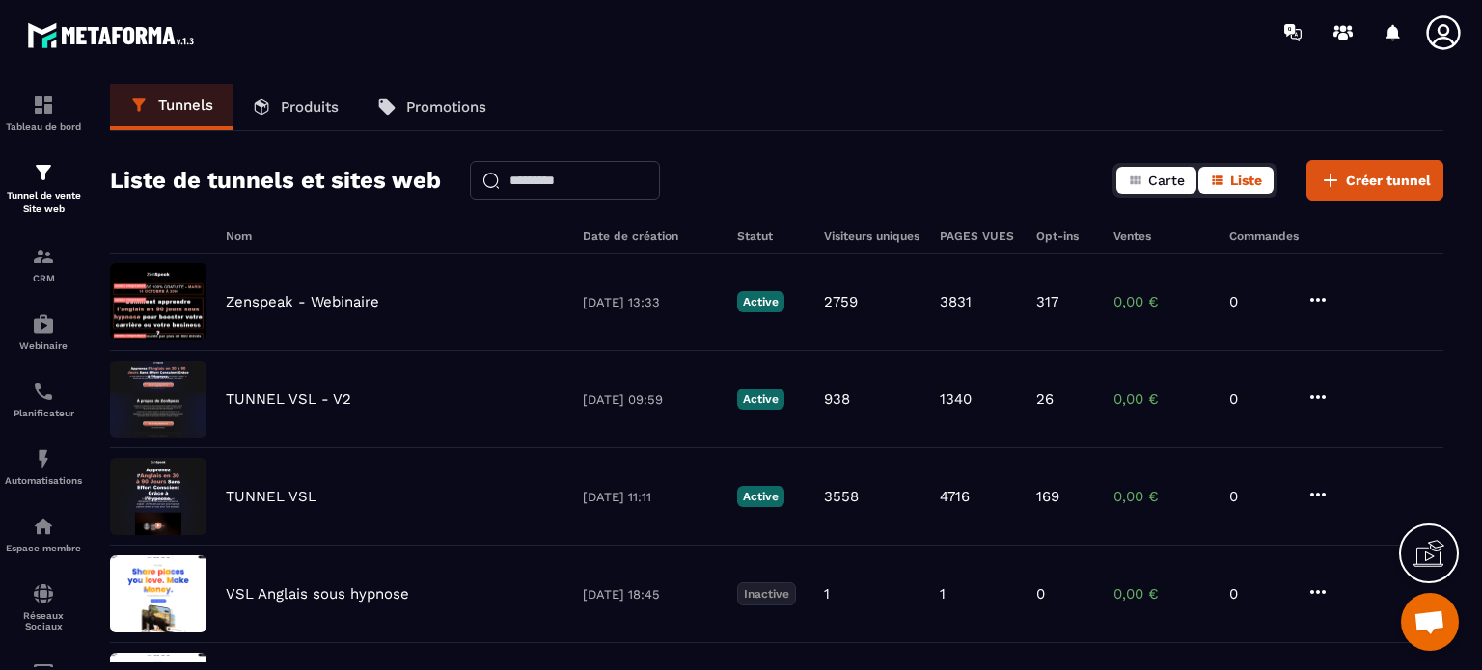
click at [1147, 192] on button "Carte" at bounding box center [1156, 180] width 80 height 27
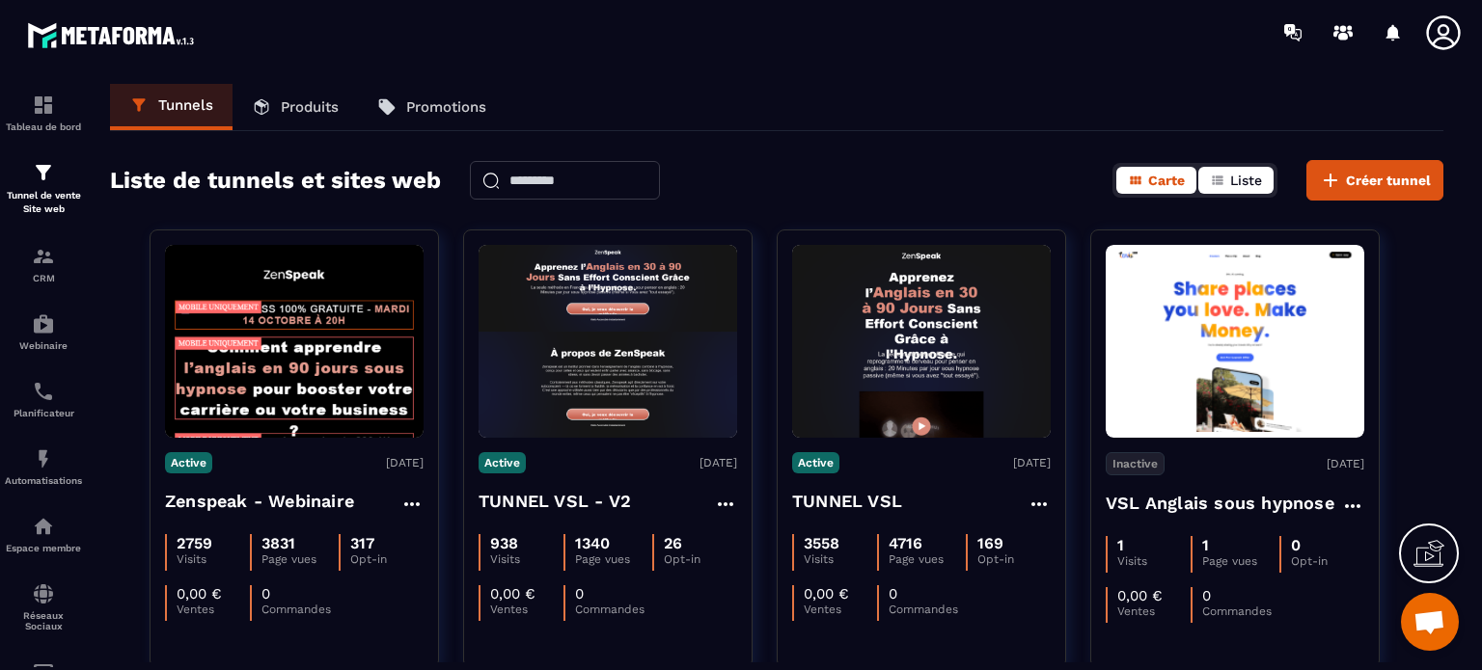
click at [1223, 186] on icon "button" at bounding box center [1217, 180] width 15 height 15
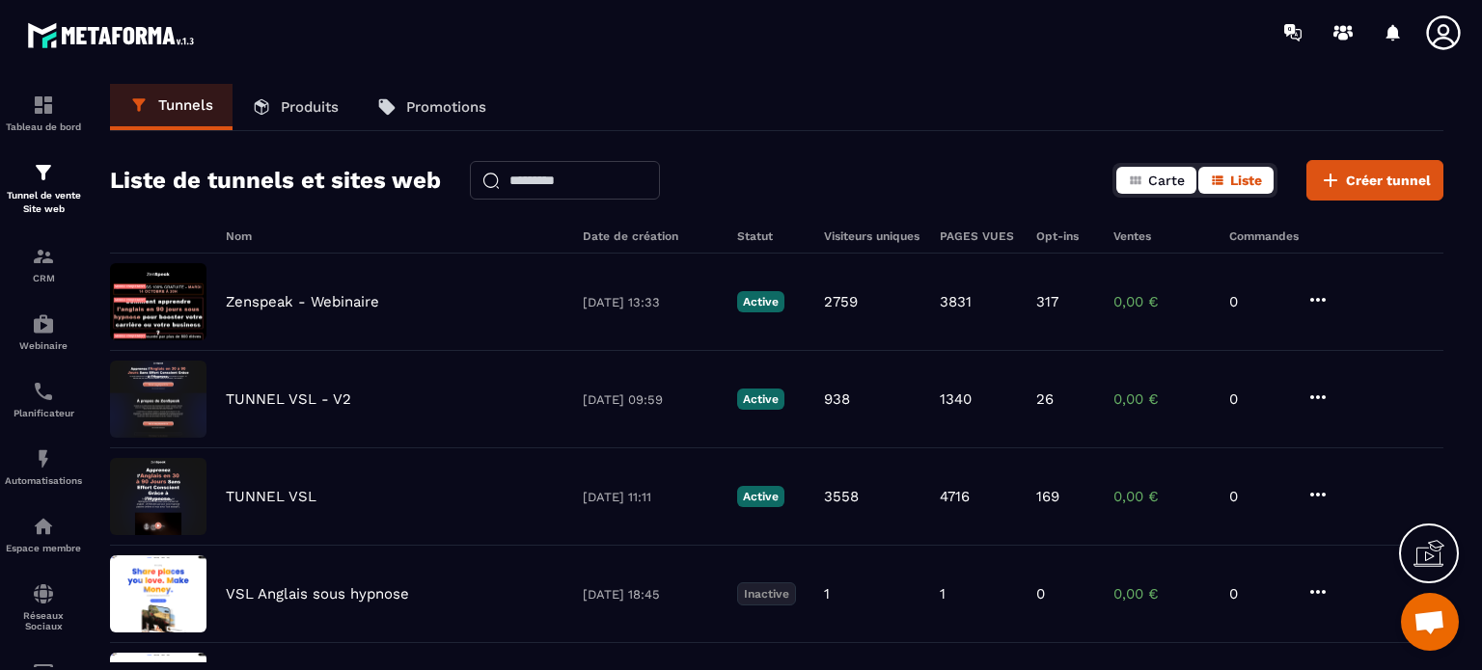
click at [1143, 183] on icon "button" at bounding box center [1135, 180] width 15 height 15
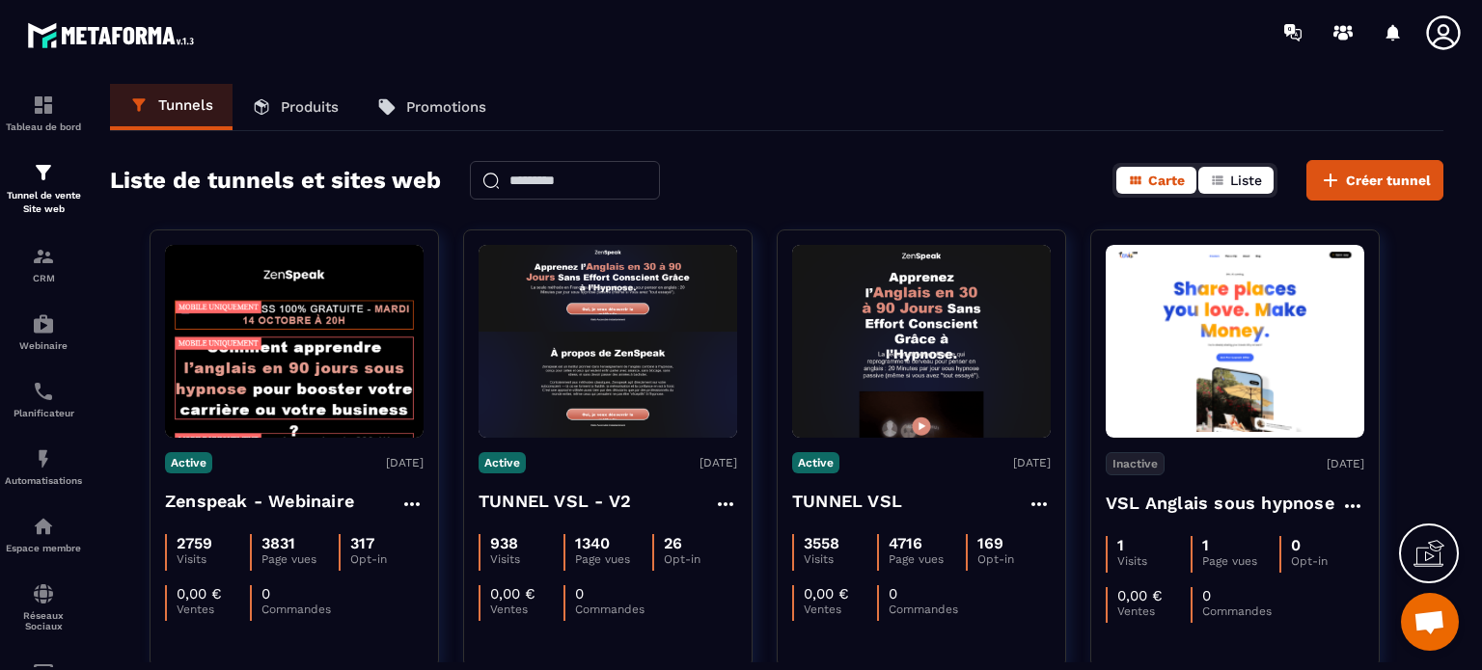
click at [1229, 178] on button "Liste" at bounding box center [1235, 180] width 75 height 27
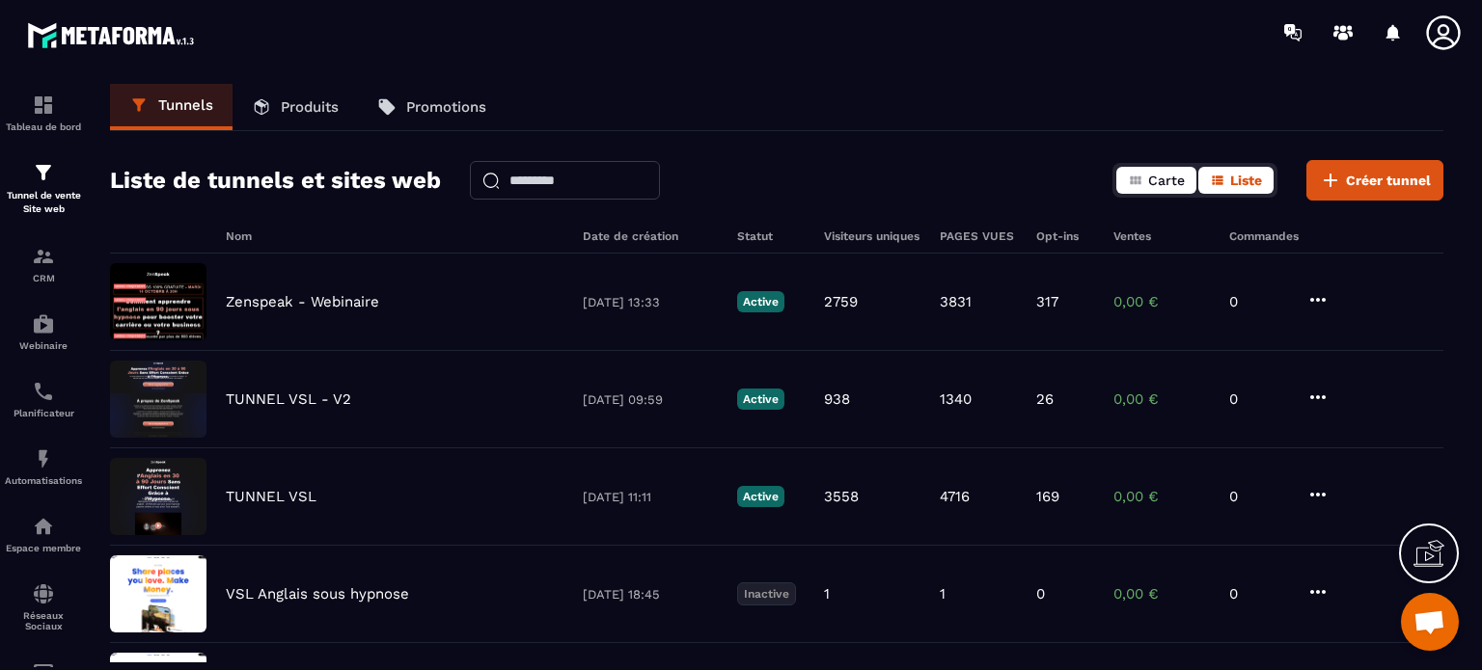
click at [1143, 187] on icon "button" at bounding box center [1135, 180] width 15 height 15
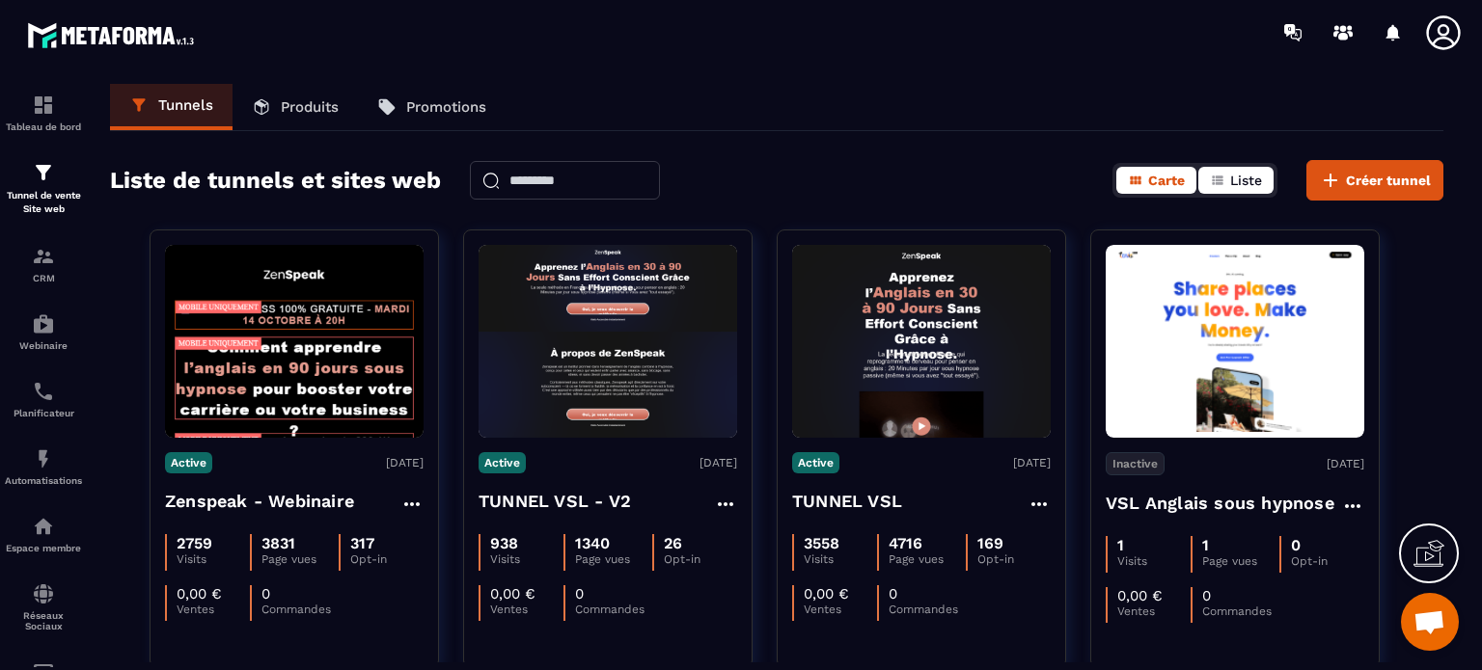
click at [1231, 189] on button "Liste" at bounding box center [1235, 180] width 75 height 27
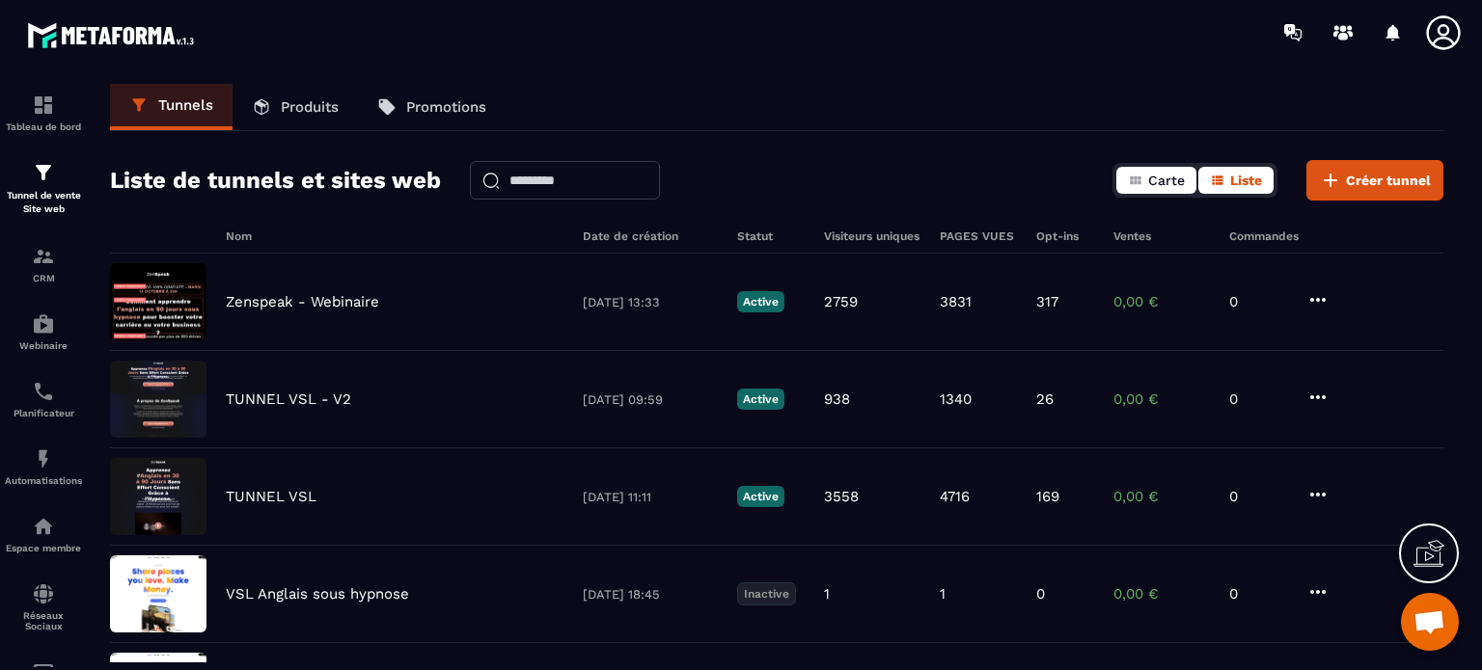
click at [1128, 191] on button "Carte" at bounding box center [1156, 180] width 80 height 27
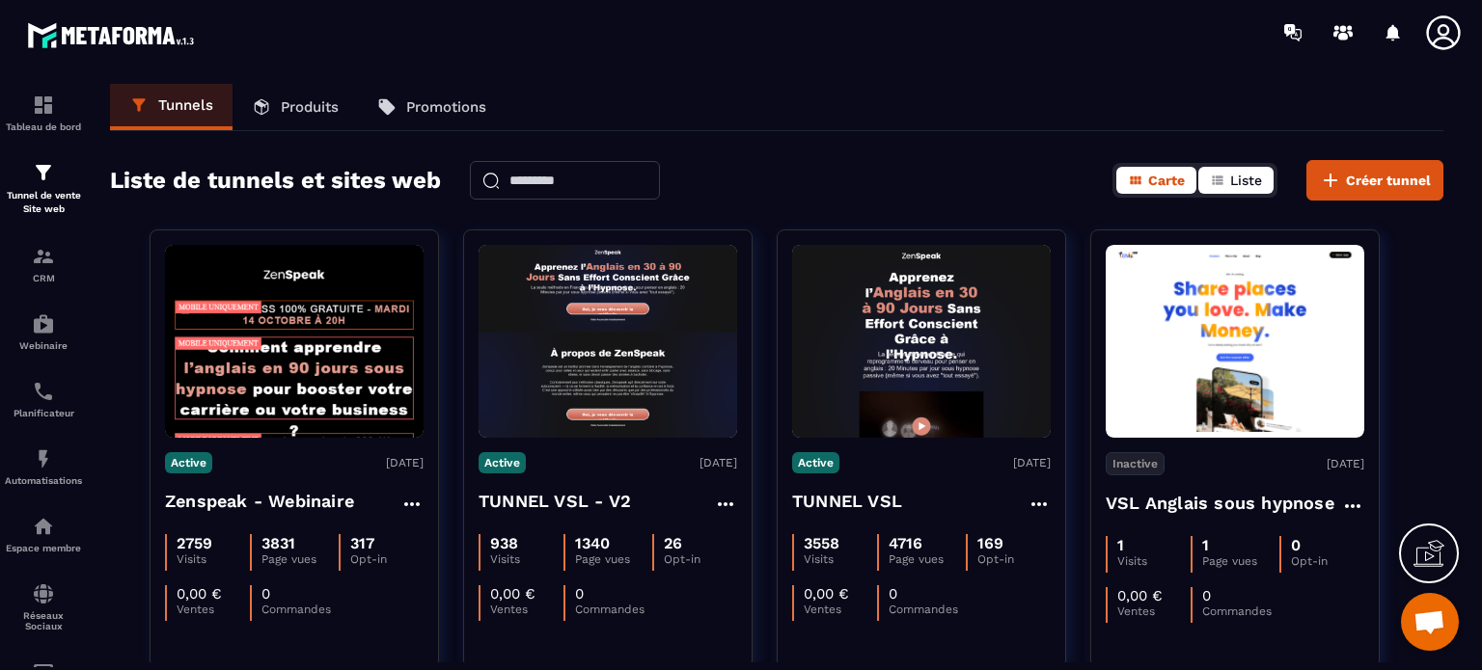
click at [1222, 175] on icon "button" at bounding box center [1217, 180] width 15 height 15
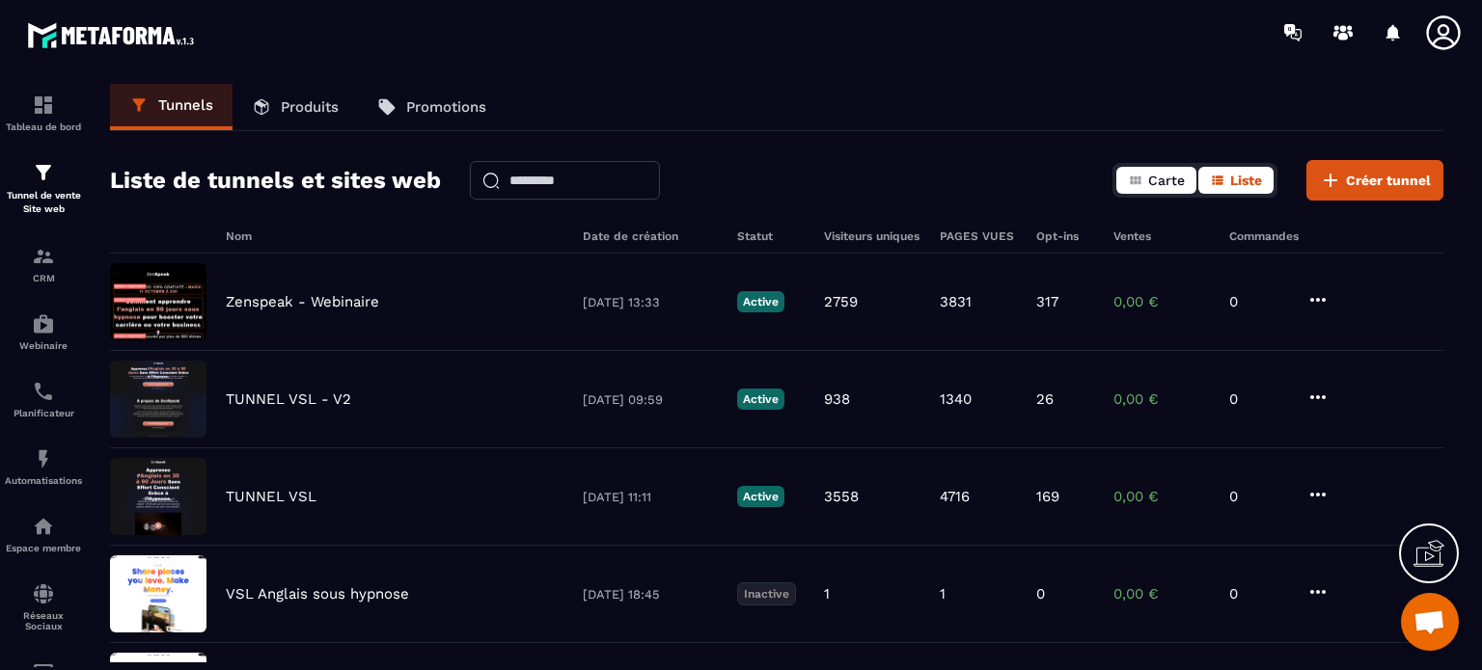
click at [1146, 180] on button "Carte" at bounding box center [1156, 180] width 80 height 27
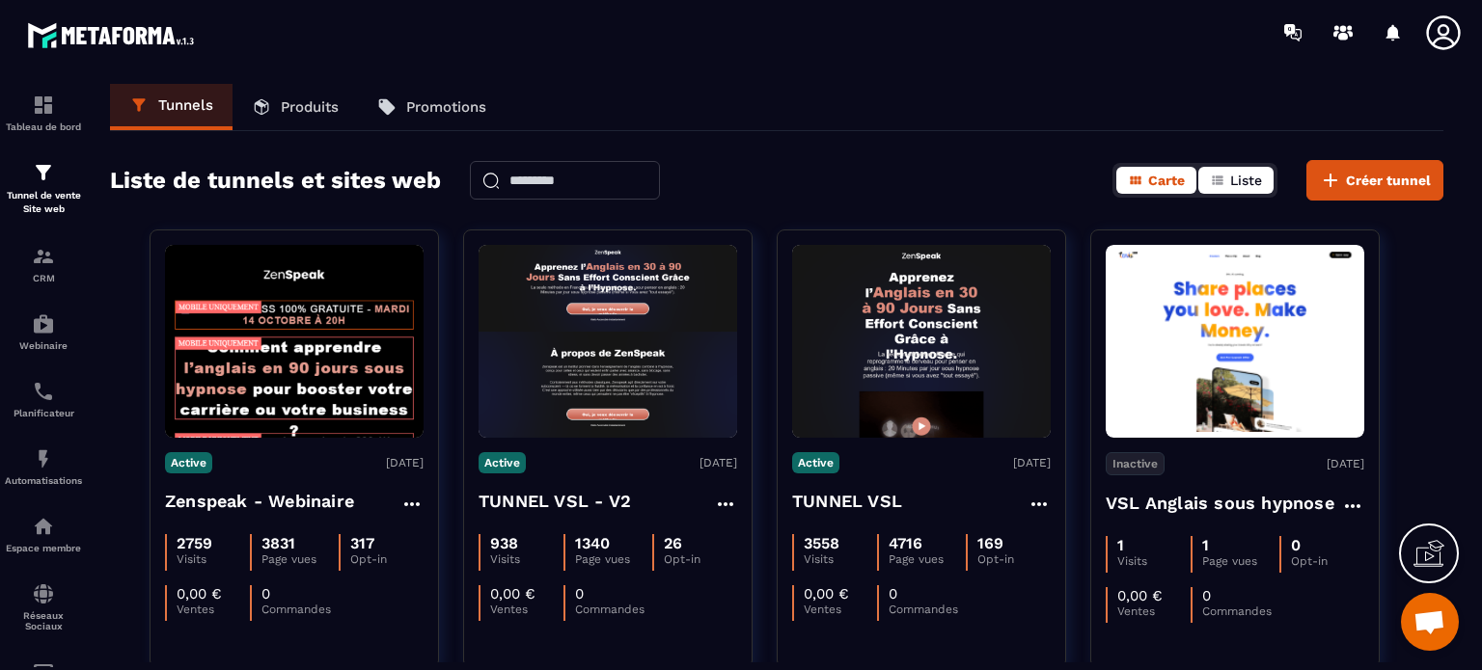
click at [1259, 174] on span "Liste" at bounding box center [1246, 180] width 32 height 15
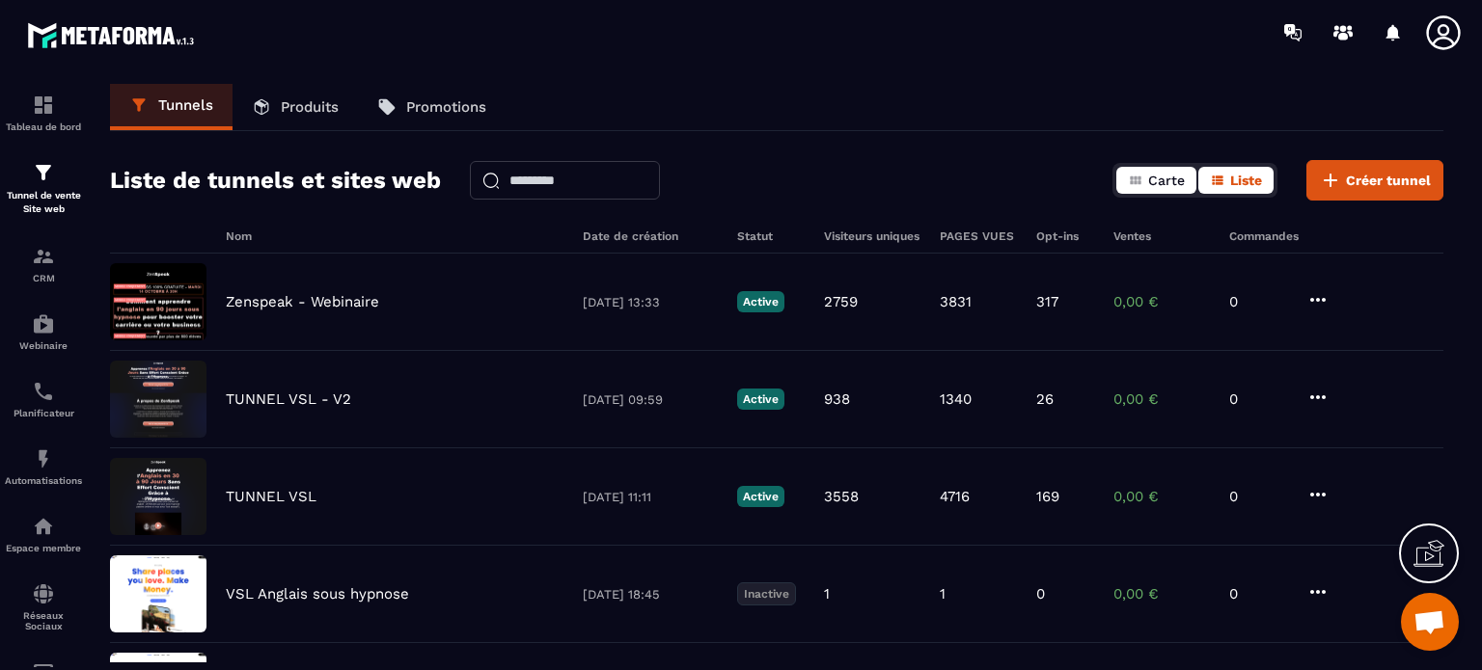
click at [1156, 175] on span "Carte" at bounding box center [1166, 180] width 37 height 15
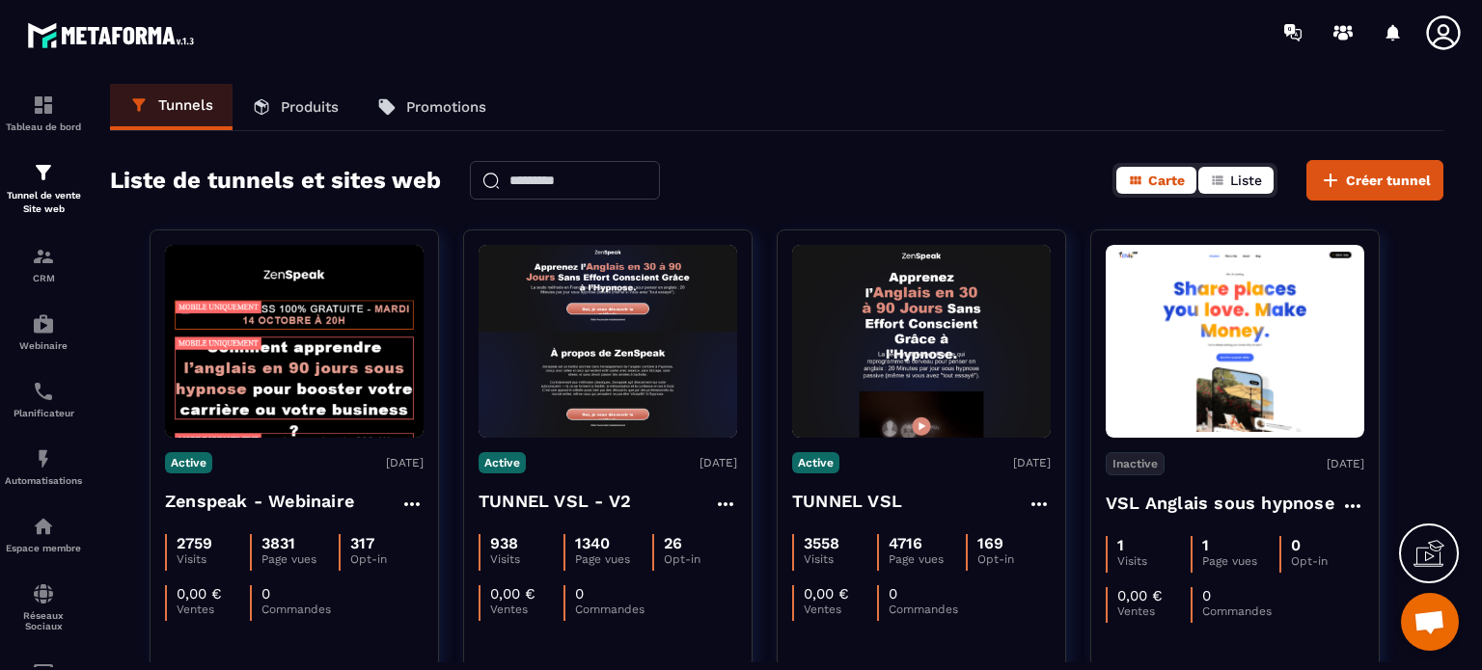
click at [1250, 188] on button "Liste" at bounding box center [1235, 180] width 75 height 27
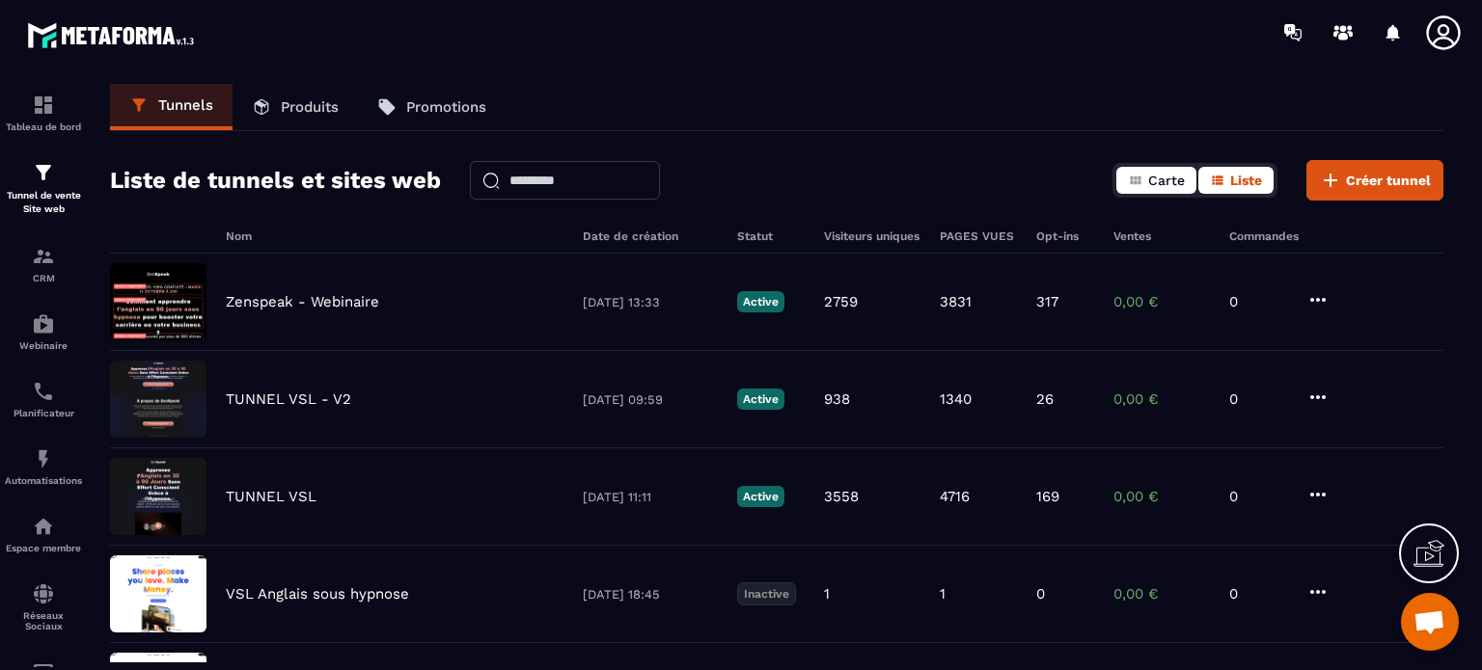
click at [1165, 179] on span "Carte" at bounding box center [1166, 180] width 37 height 15
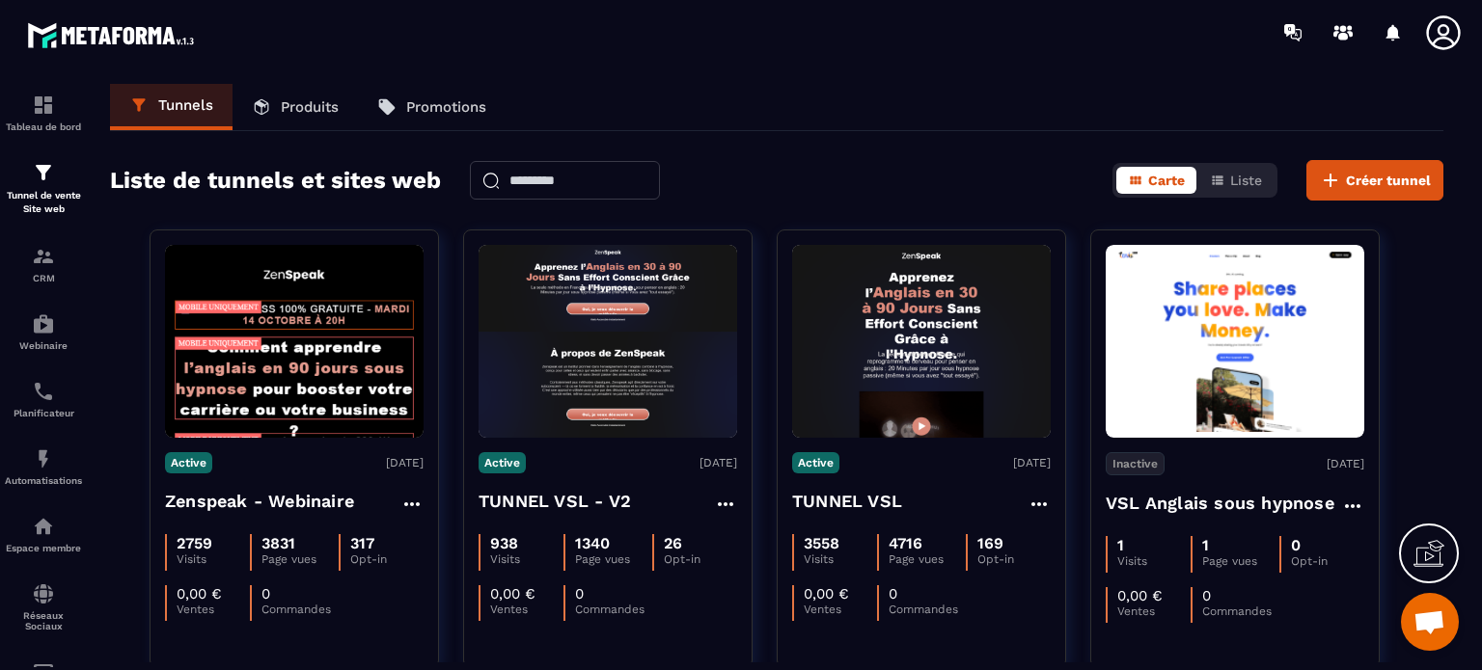
click at [406, 103] on link "Promotions" at bounding box center [432, 107] width 148 height 46
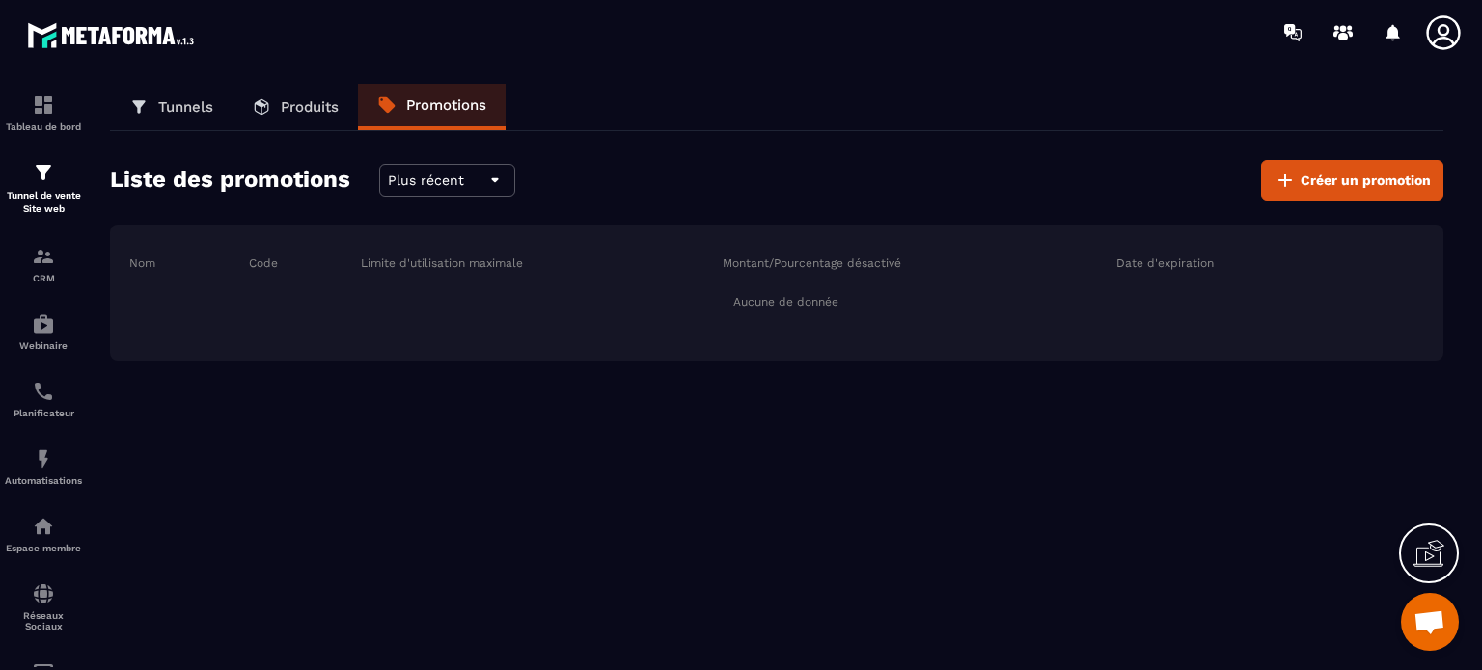
click at [290, 99] on p "Produits" at bounding box center [310, 106] width 58 height 17
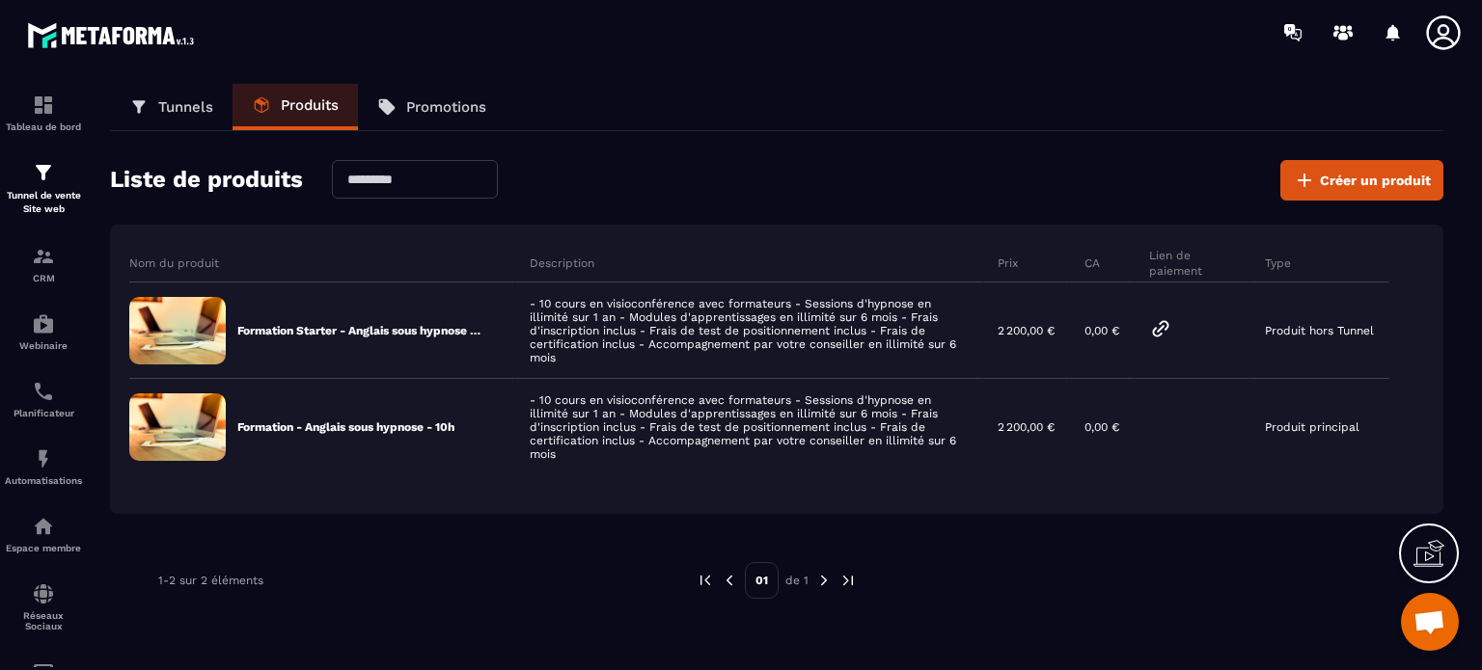
click at [1441, 33] on icon at bounding box center [1443, 33] width 39 height 39
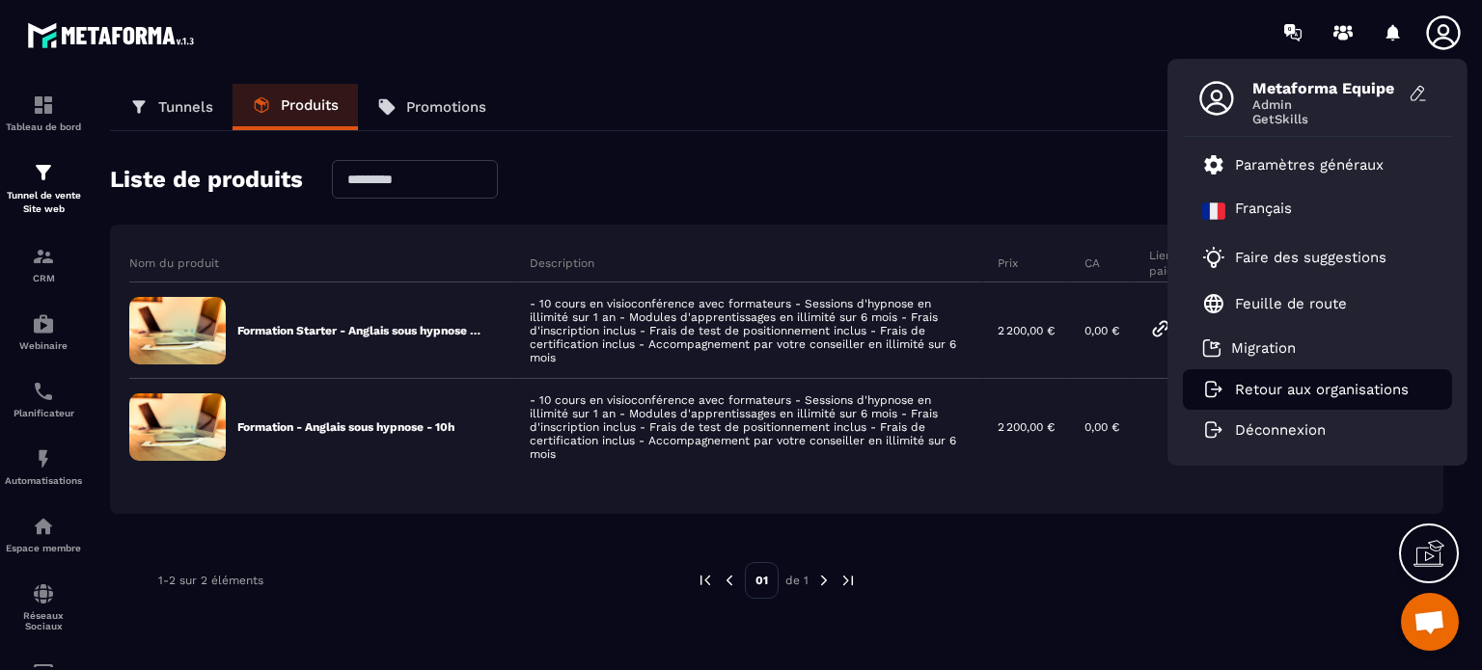
click at [1311, 392] on p "Retour aux organisations" at bounding box center [1322, 389] width 174 height 17
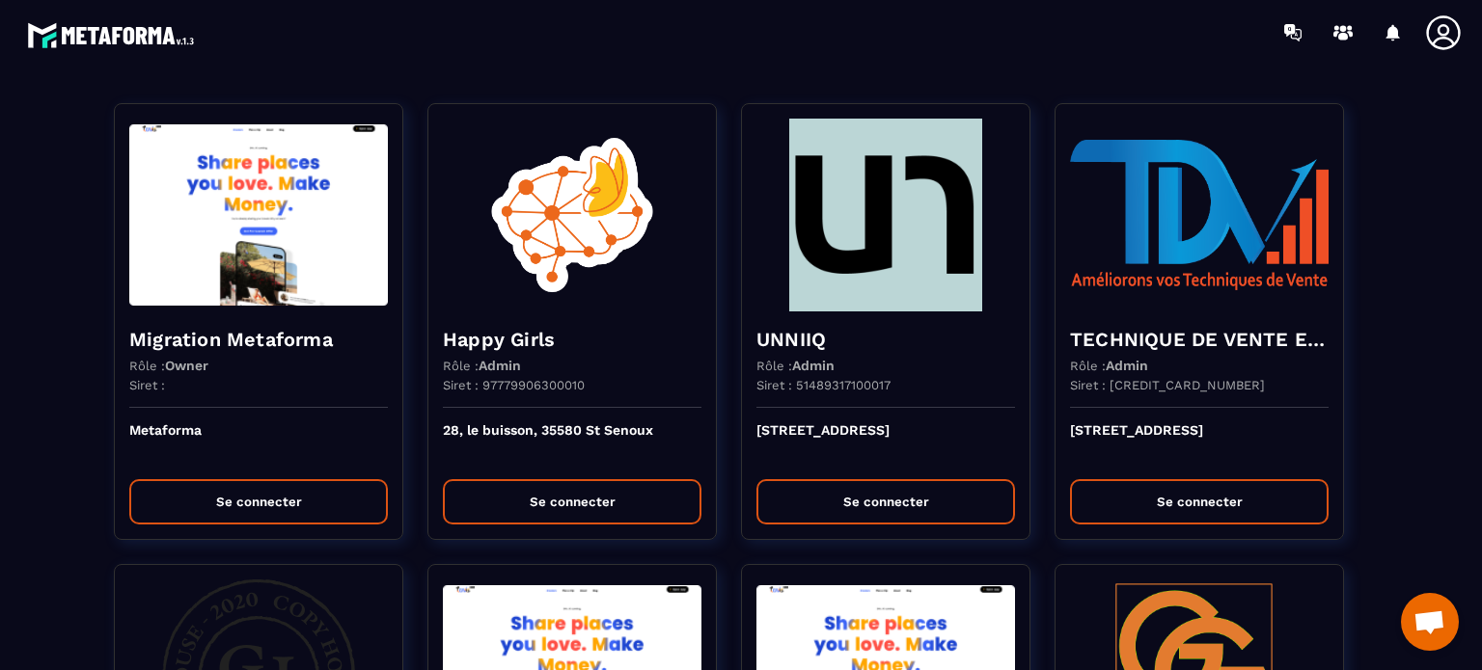
scroll to position [2713, 0]
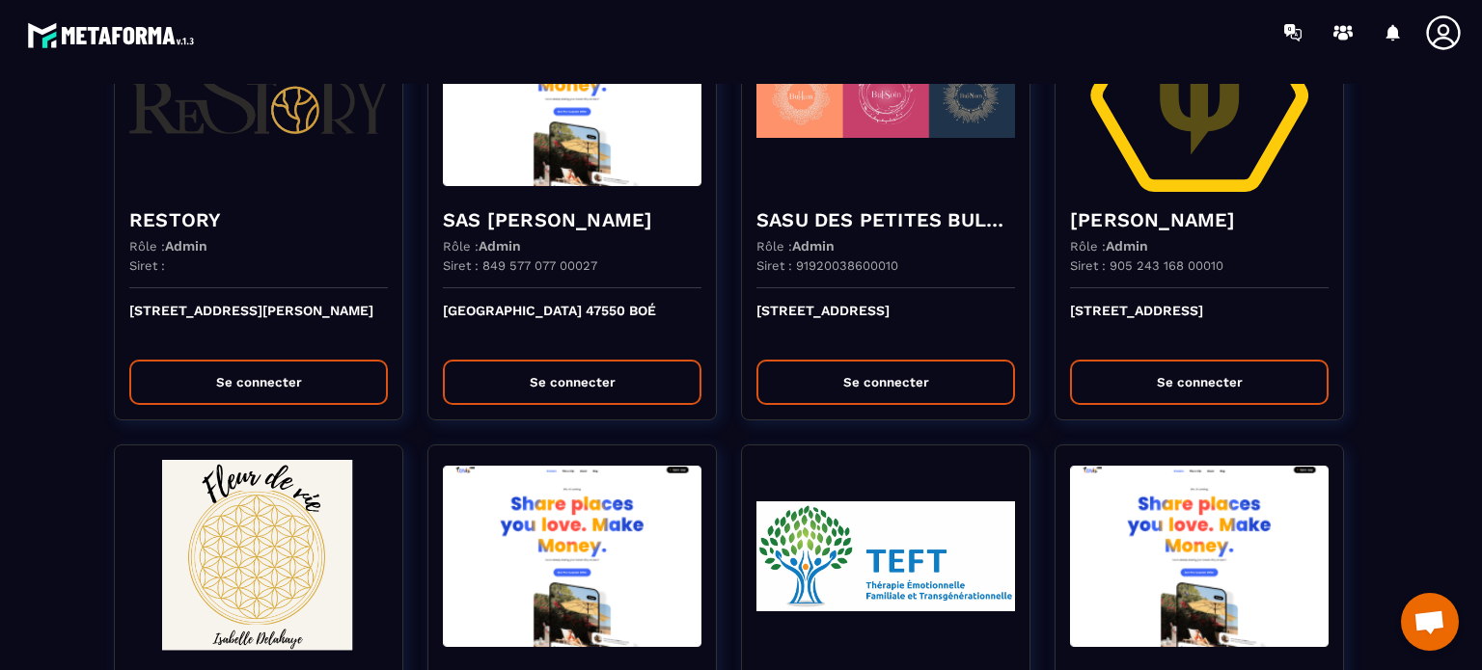
scroll to position [3369, 0]
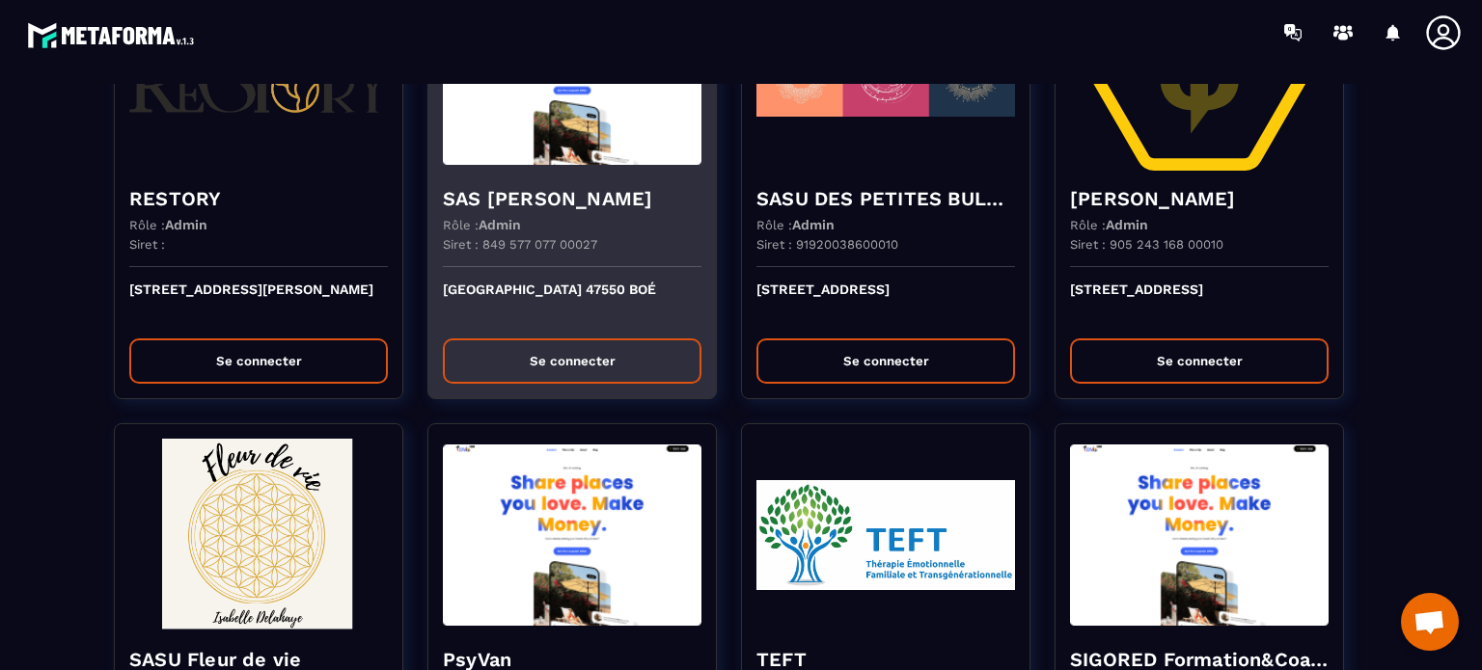
click at [576, 196] on h4 "SAS [PERSON_NAME]" at bounding box center [572, 198] width 259 height 27
